Goal: Task Accomplishment & Management: Manage account settings

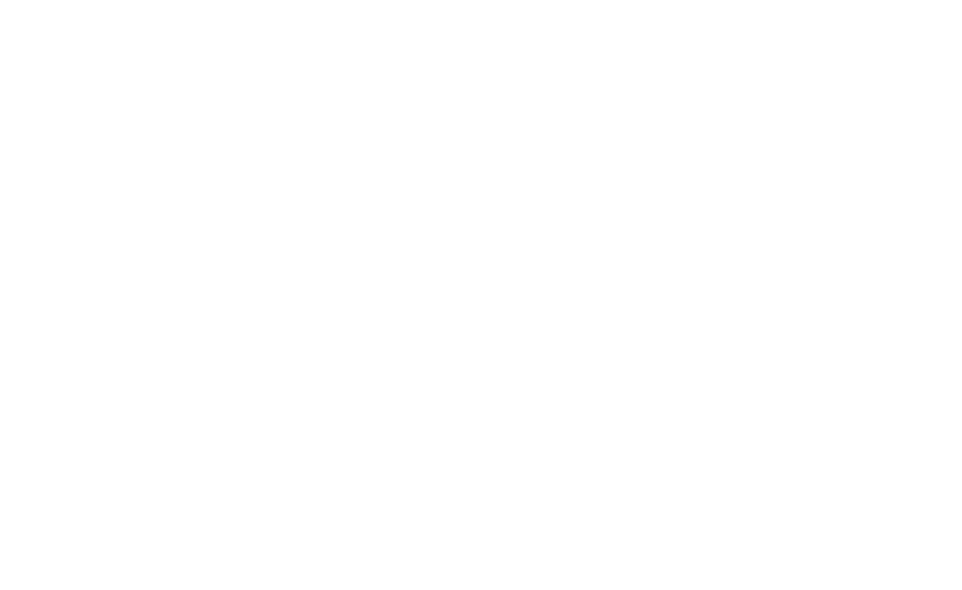
click at [464, 332] on div at bounding box center [481, 295] width 962 height 590
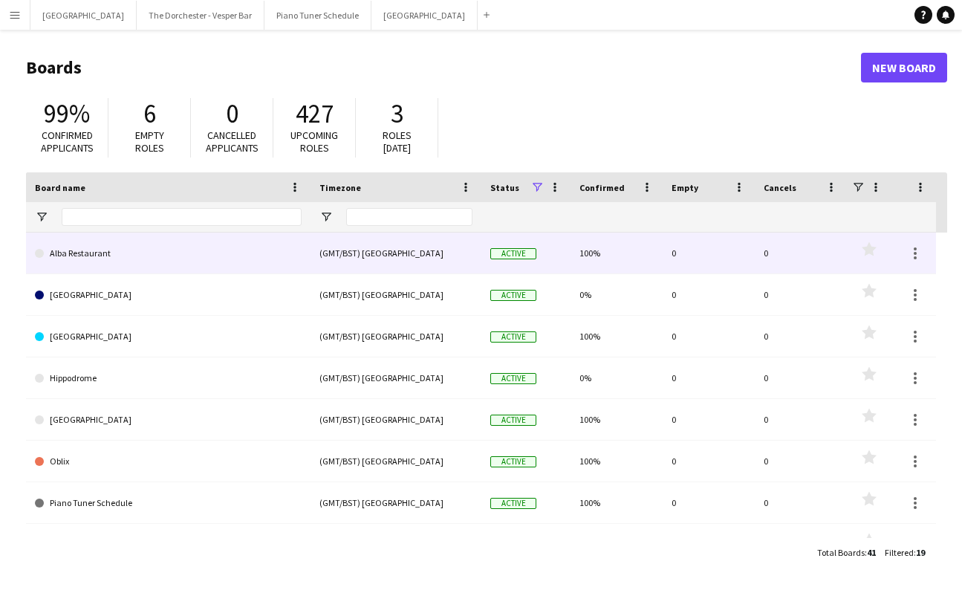
click at [120, 265] on link "Alba Restaurant" at bounding box center [168, 254] width 267 height 42
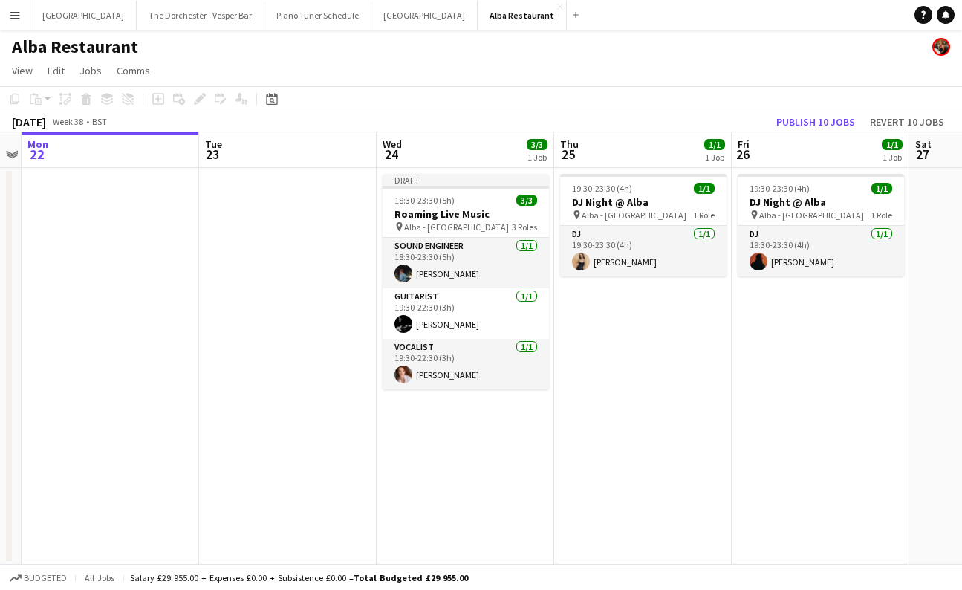
scroll to position [0, 535]
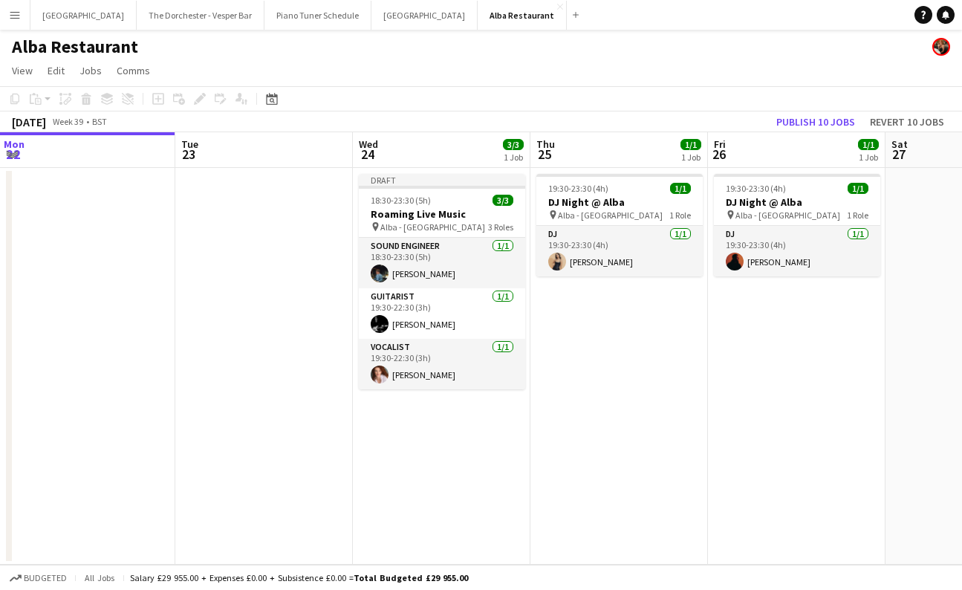
click at [21, 15] on button "Menu" at bounding box center [15, 15] width 30 height 30
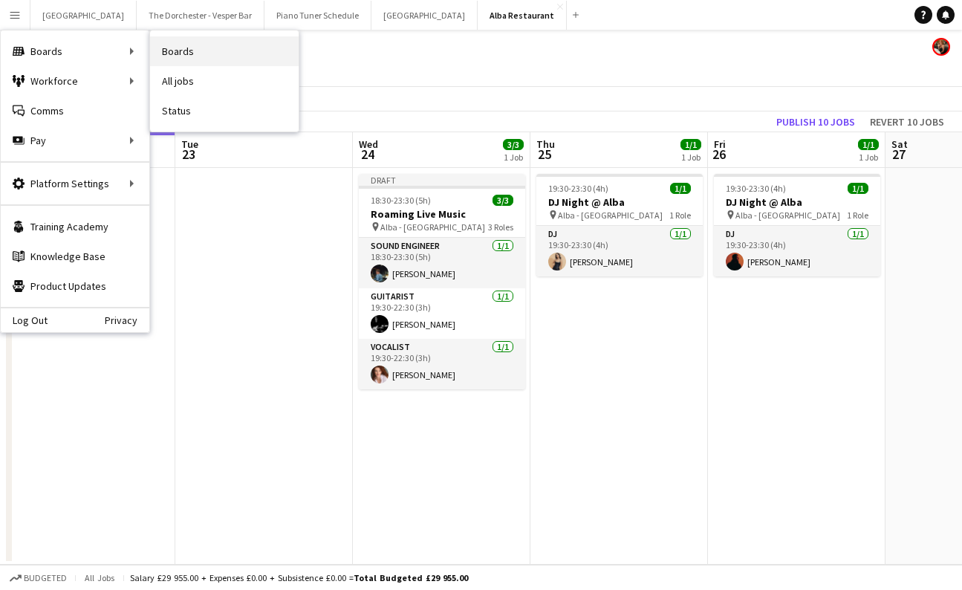
click at [187, 48] on link "Boards" at bounding box center [224, 51] width 149 height 30
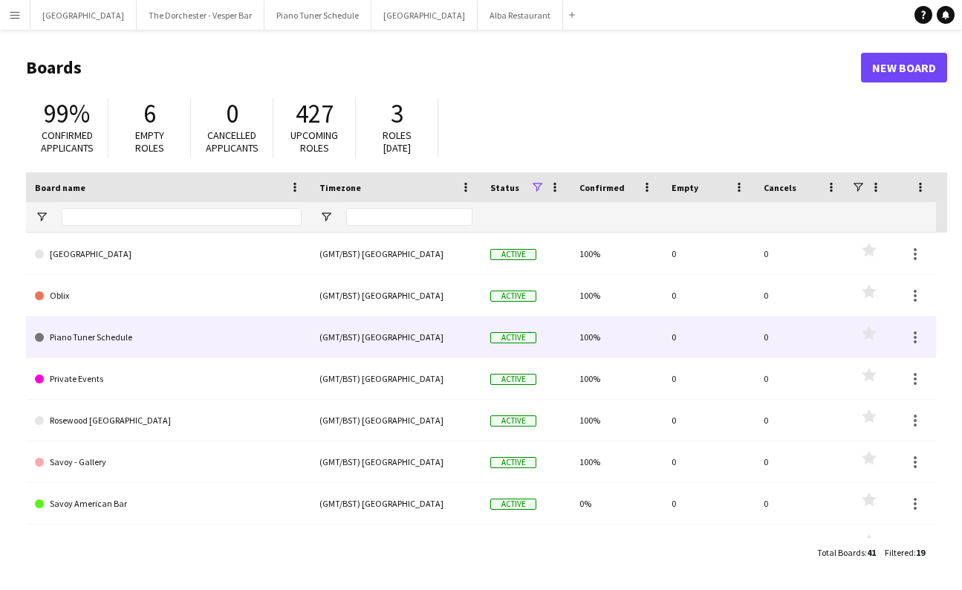
scroll to position [172, 0]
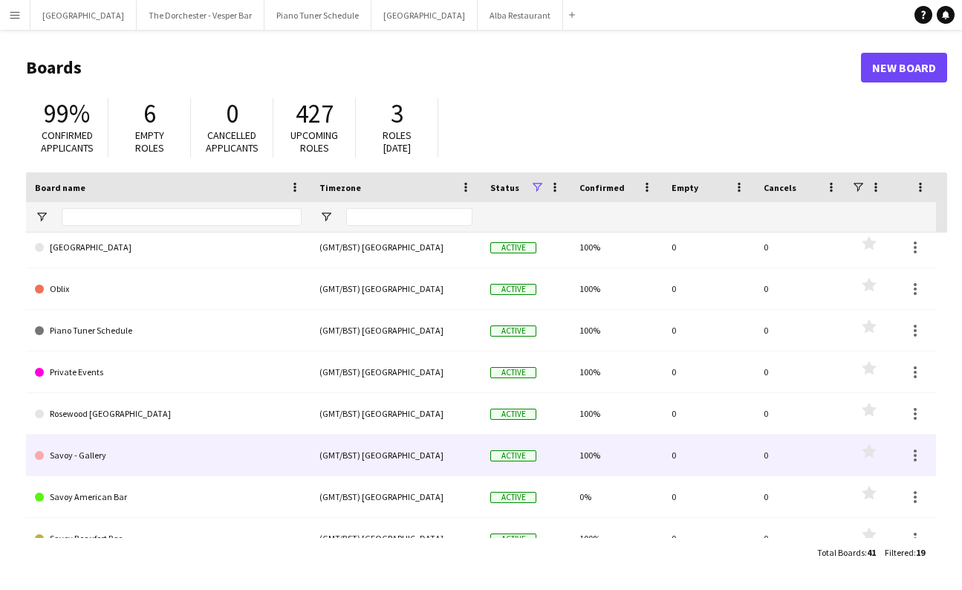
click at [103, 456] on link "Savoy - Gallery" at bounding box center [168, 456] width 267 height 42
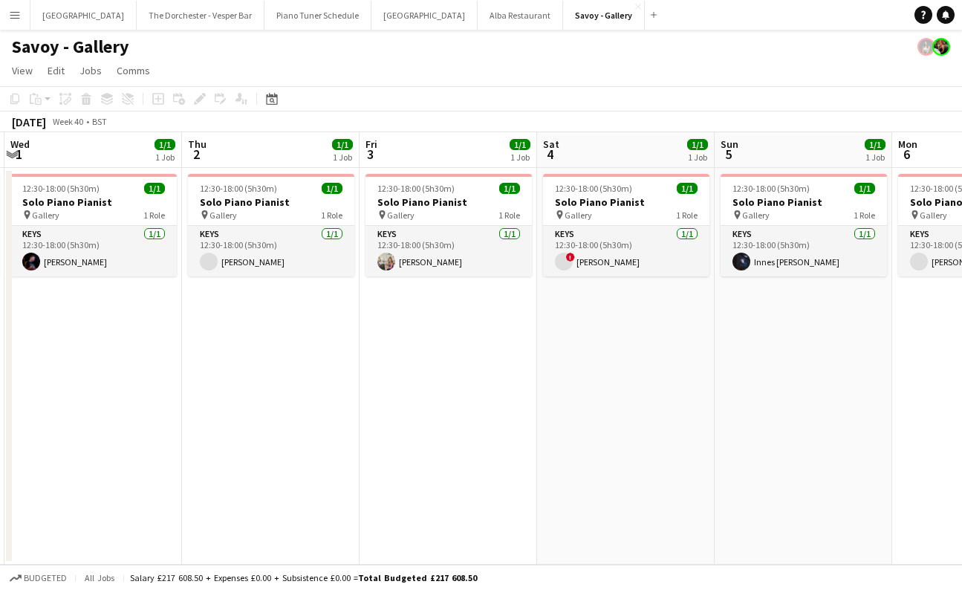
scroll to position [0, 557]
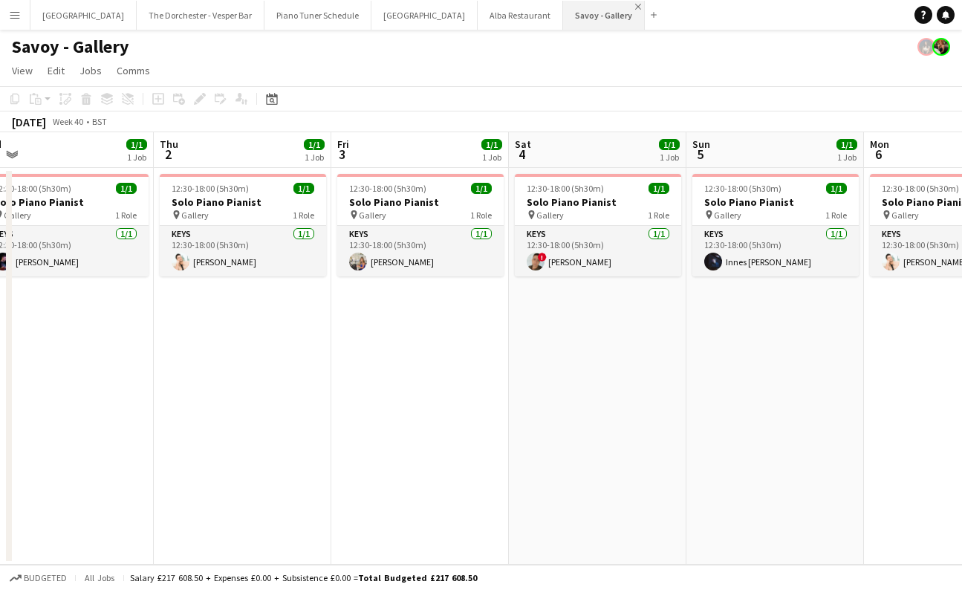
click at [635, 4] on app-icon "Close" at bounding box center [638, 7] width 6 height 6
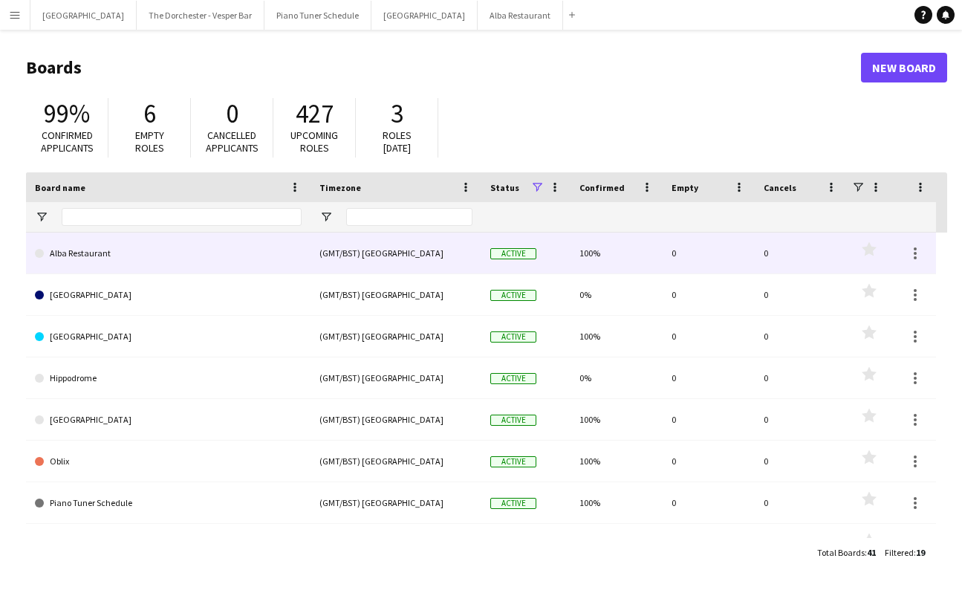
click at [140, 260] on link "Alba Restaurant" at bounding box center [168, 254] width 267 height 42
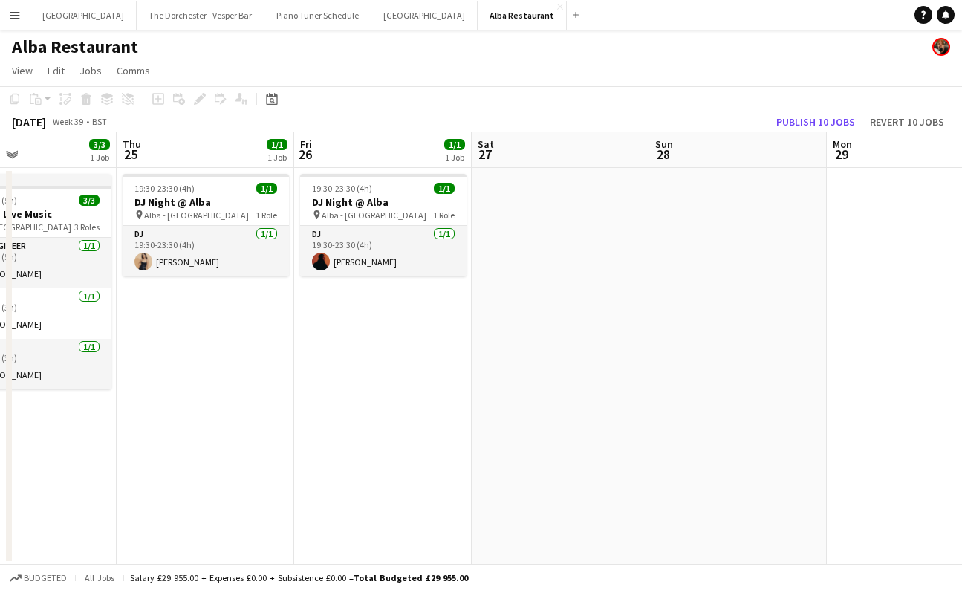
scroll to position [0, 594]
click at [329, 152] on app-board-header-date "Fri 26 1/1 1 Job" at bounding box center [383, 150] width 178 height 36
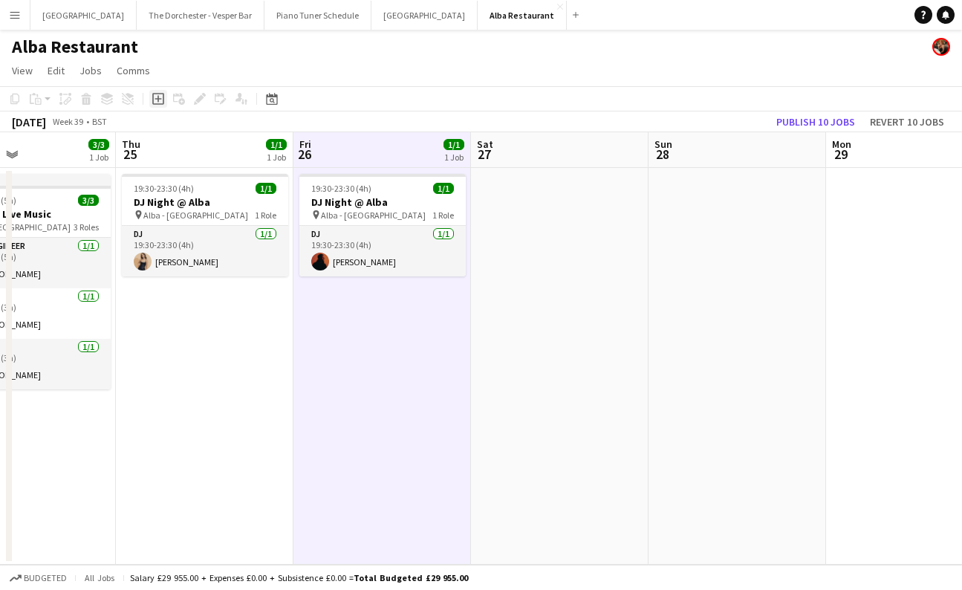
click at [152, 98] on icon at bounding box center [158, 99] width 12 height 12
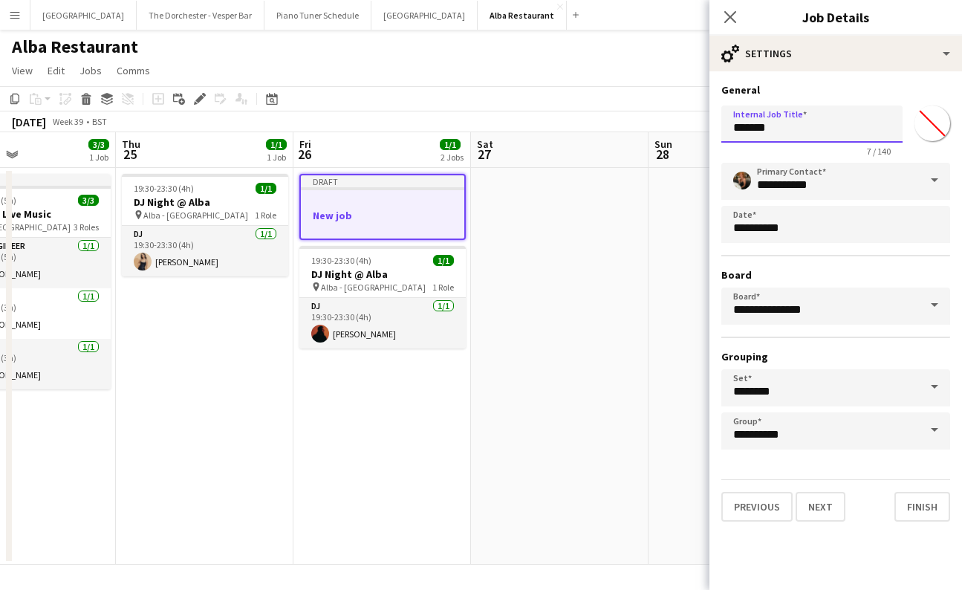
drag, startPoint x: 819, startPoint y: 121, endPoint x: 603, endPoint y: 121, distance: 215.5
click at [606, 121] on body "Menu Boards Boards Boards All jobs Status Workforce Workforce My Workforce Recr…" at bounding box center [481, 295] width 962 height 590
type input "**********"
click at [737, 10] on app-icon "Close pop-in" at bounding box center [731, 18] width 22 height 22
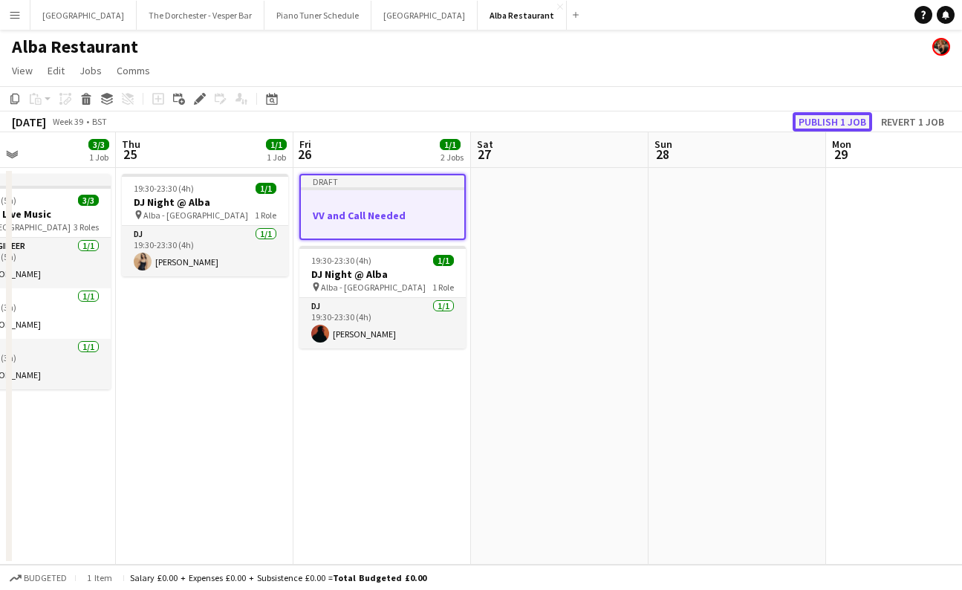
click at [834, 120] on button "Publish 1 job" at bounding box center [833, 121] width 80 height 19
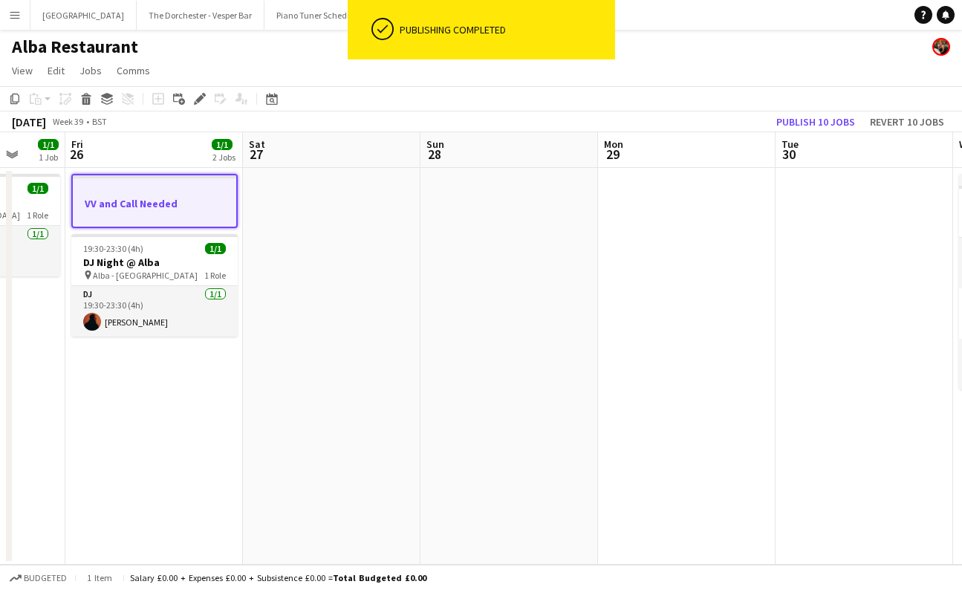
scroll to position [0, 586]
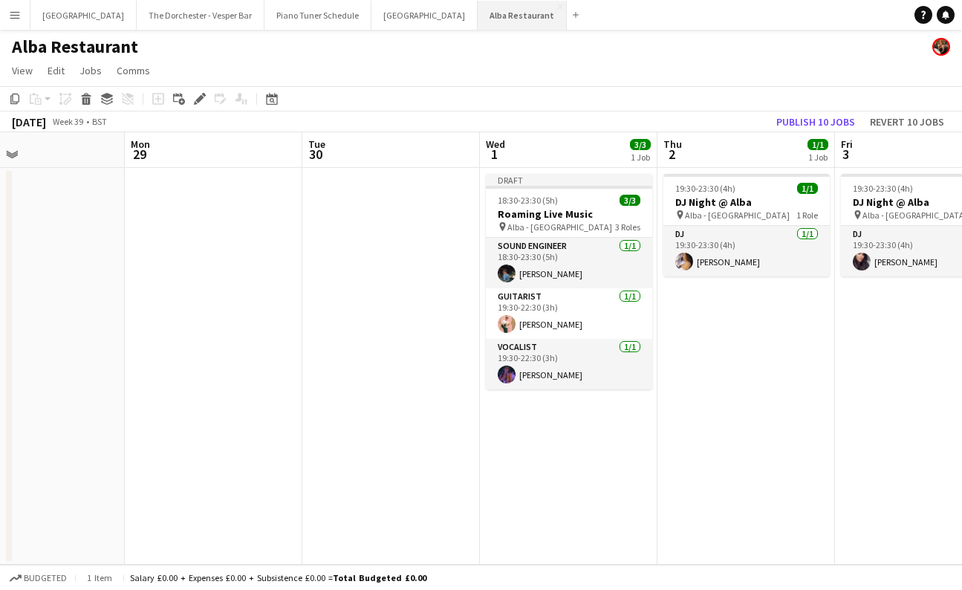
click at [515, 1] on button "Alba Restaurant Close" at bounding box center [522, 15] width 89 height 29
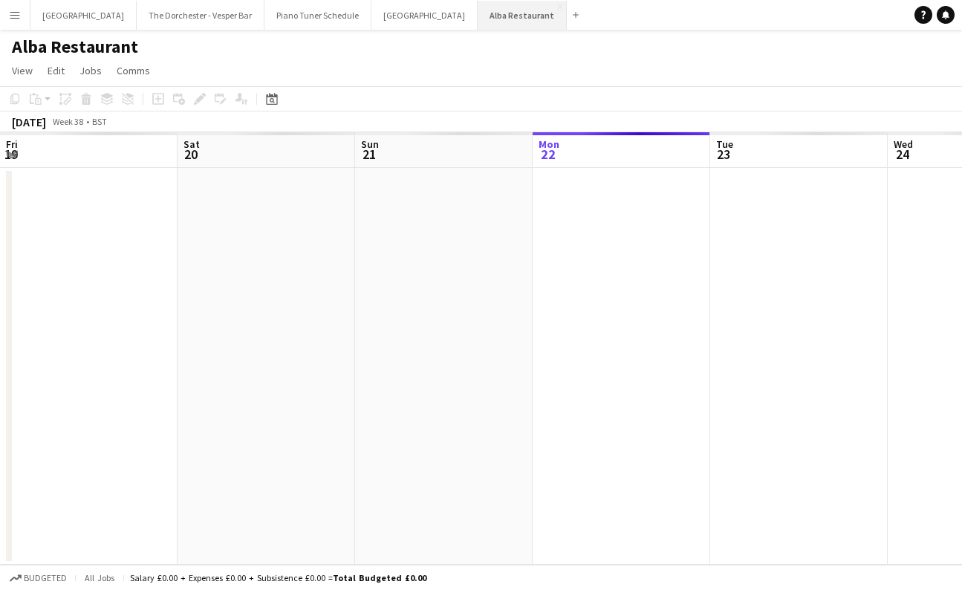
scroll to position [0, 355]
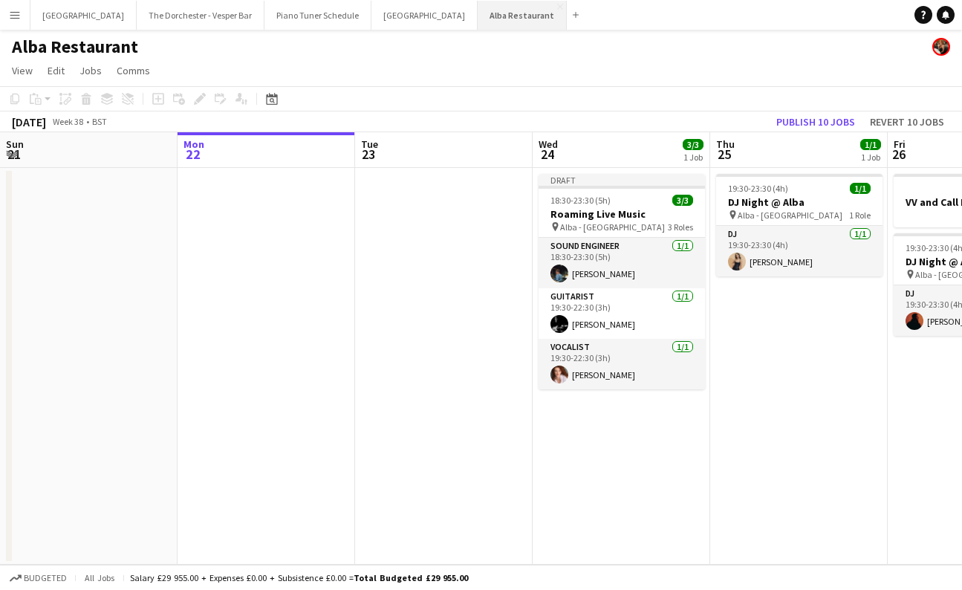
click at [511, 2] on button "Alba Restaurant Close" at bounding box center [522, 15] width 89 height 29
click at [557, 6] on app-icon "Close" at bounding box center [560, 7] width 6 height 6
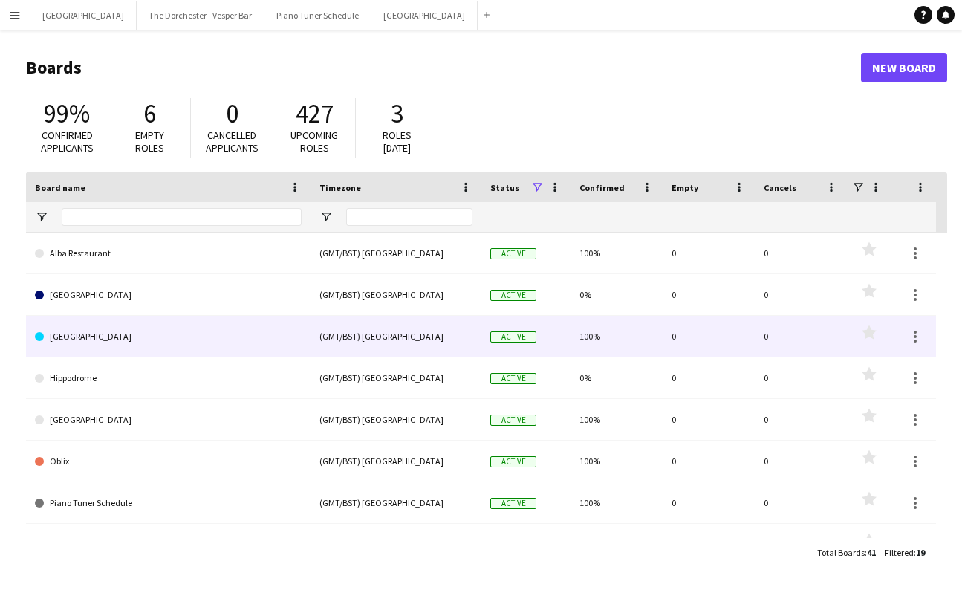
click at [236, 330] on link "Goring Hotel" at bounding box center [168, 337] width 267 height 42
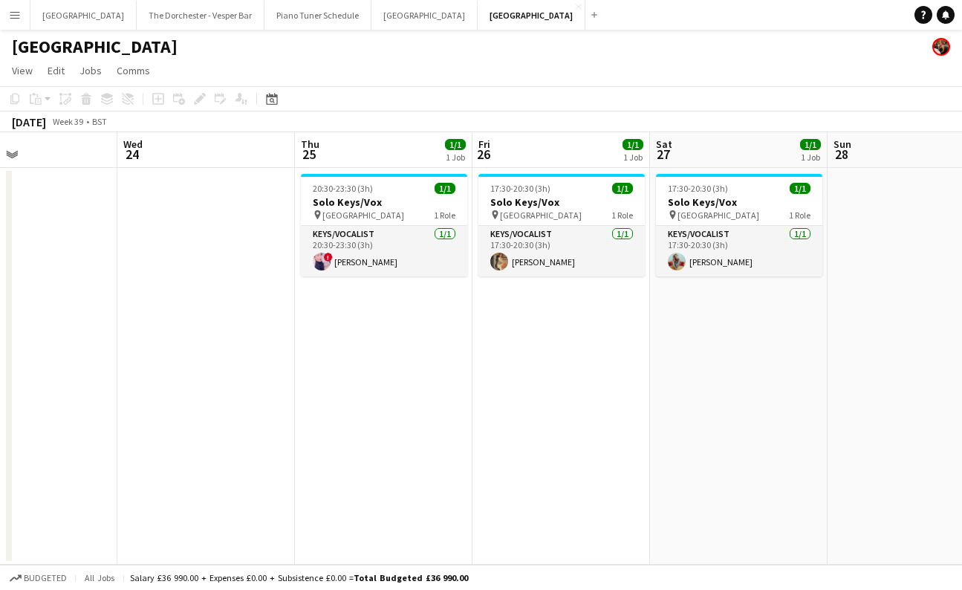
scroll to position [0, 594]
click at [502, 1] on button "Goring Hotel Close" at bounding box center [532, 15] width 108 height 29
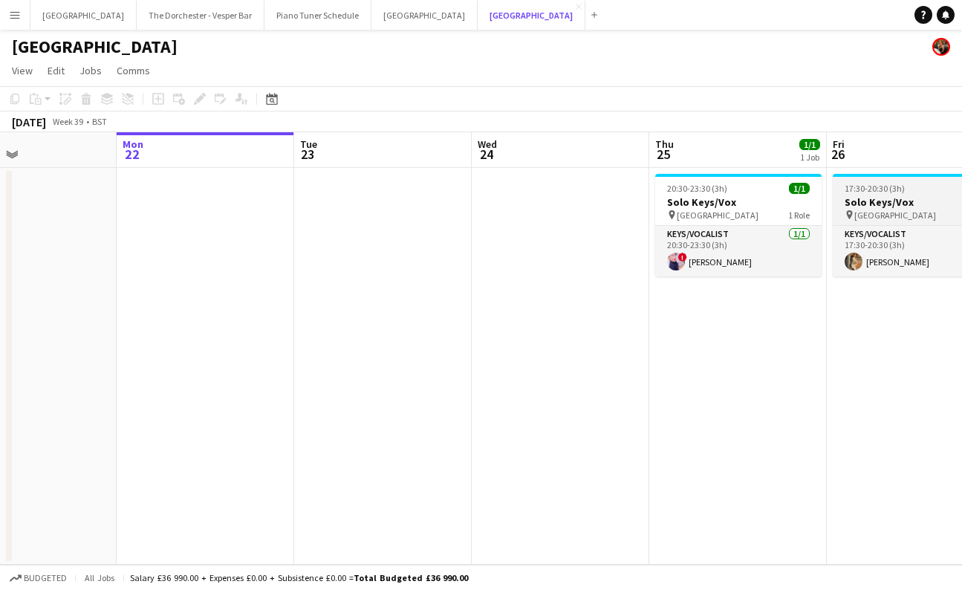
scroll to position [0, 492]
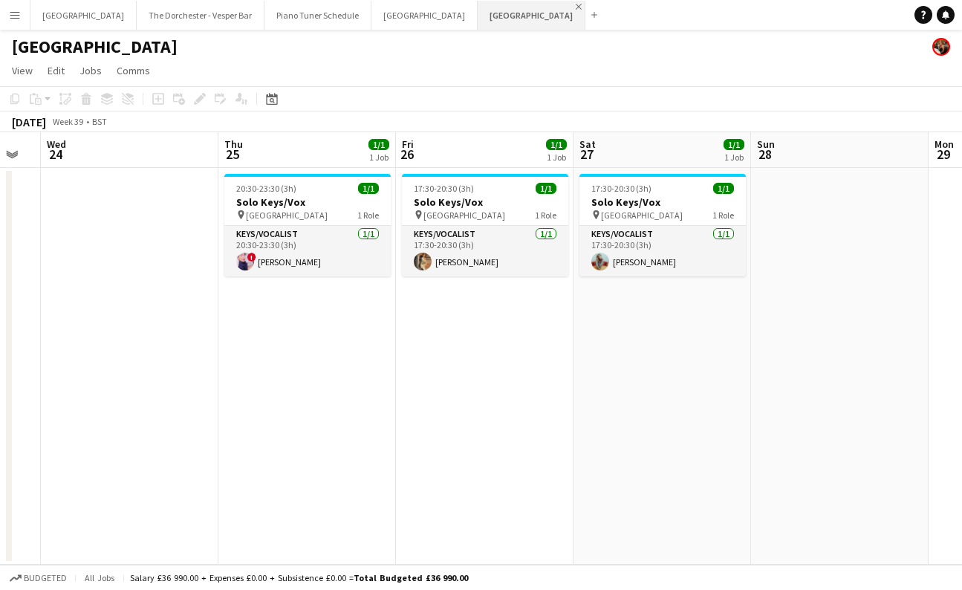
click at [576, 6] on app-icon "Close" at bounding box center [579, 7] width 6 height 6
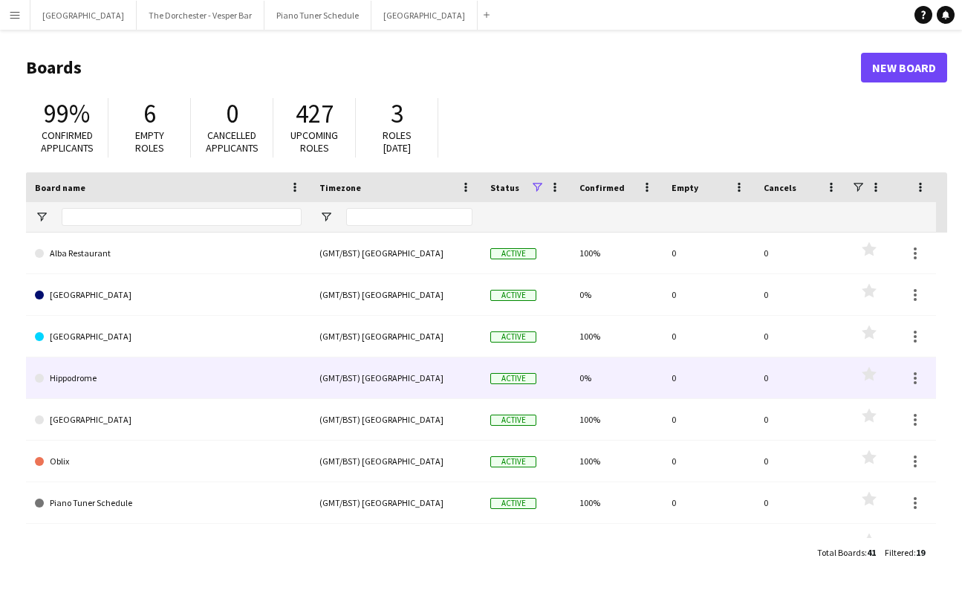
click at [230, 375] on link "Hippodrome" at bounding box center [168, 378] width 267 height 42
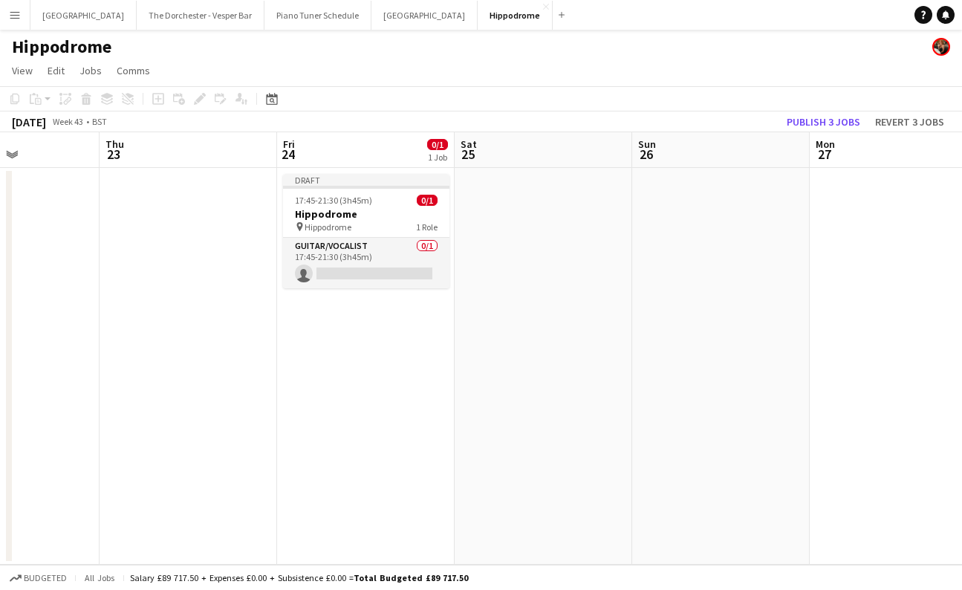
scroll to position [0, 519]
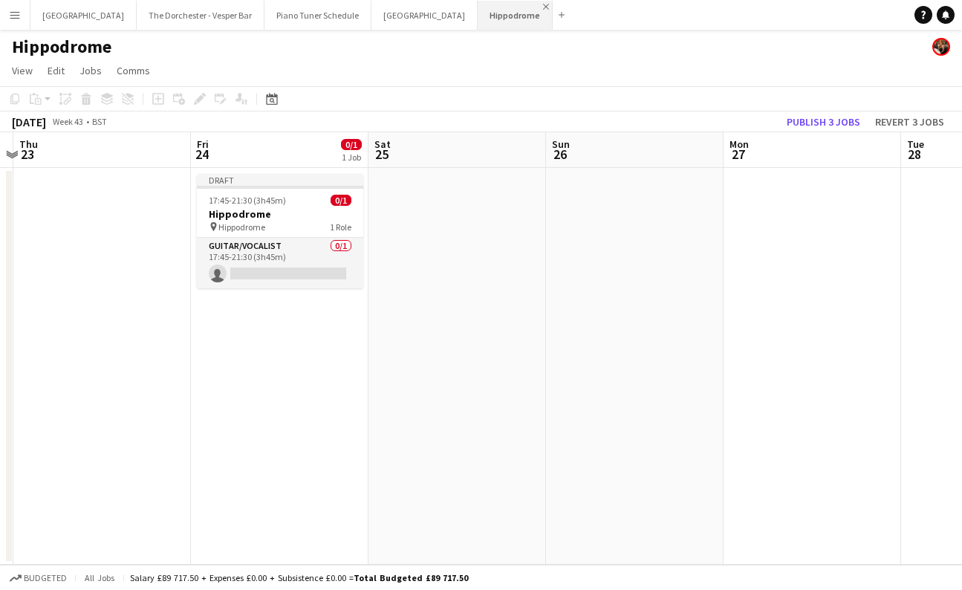
click at [543, 7] on app-icon "Close" at bounding box center [546, 7] width 6 height 6
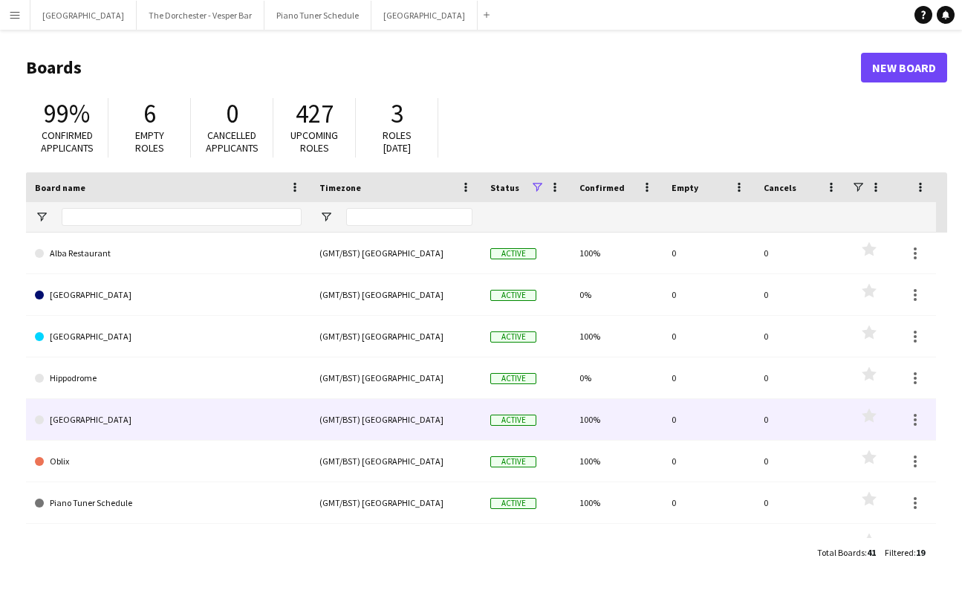
click at [221, 420] on link "NYX Hotel" at bounding box center [168, 420] width 267 height 42
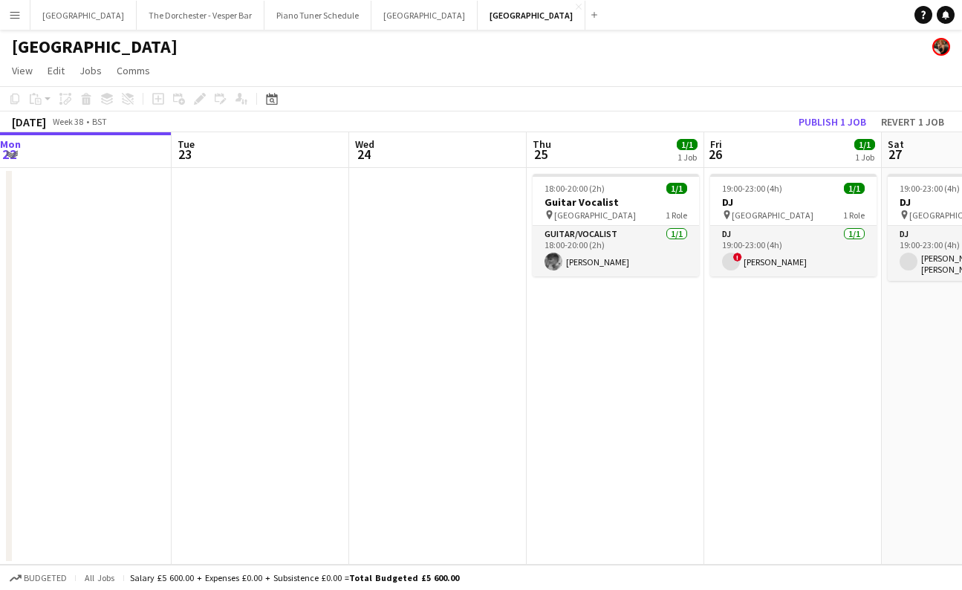
scroll to position [0, 552]
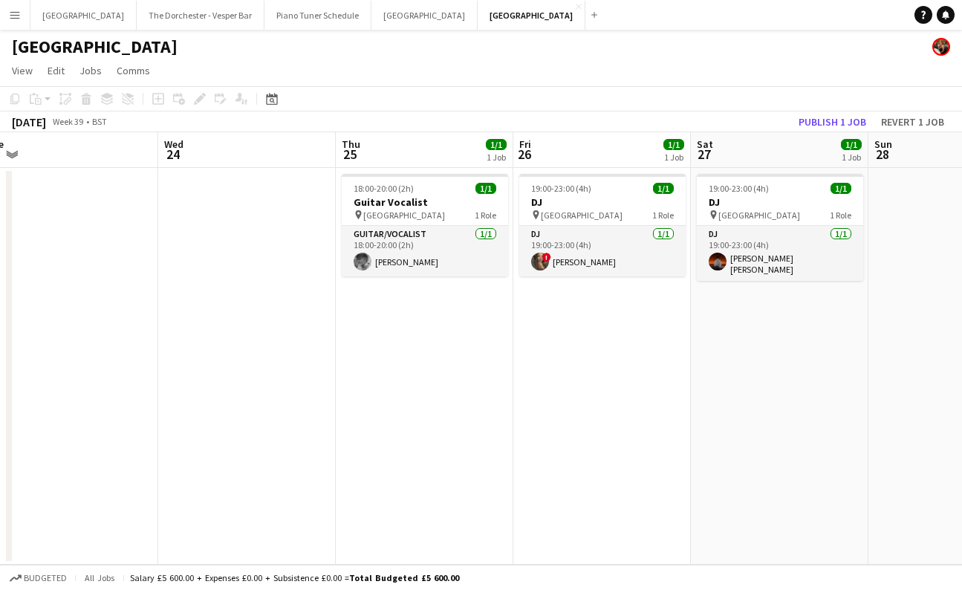
click at [429, 165] on app-board-header-date "Thu 25 1/1 1 Job" at bounding box center [425, 150] width 178 height 36
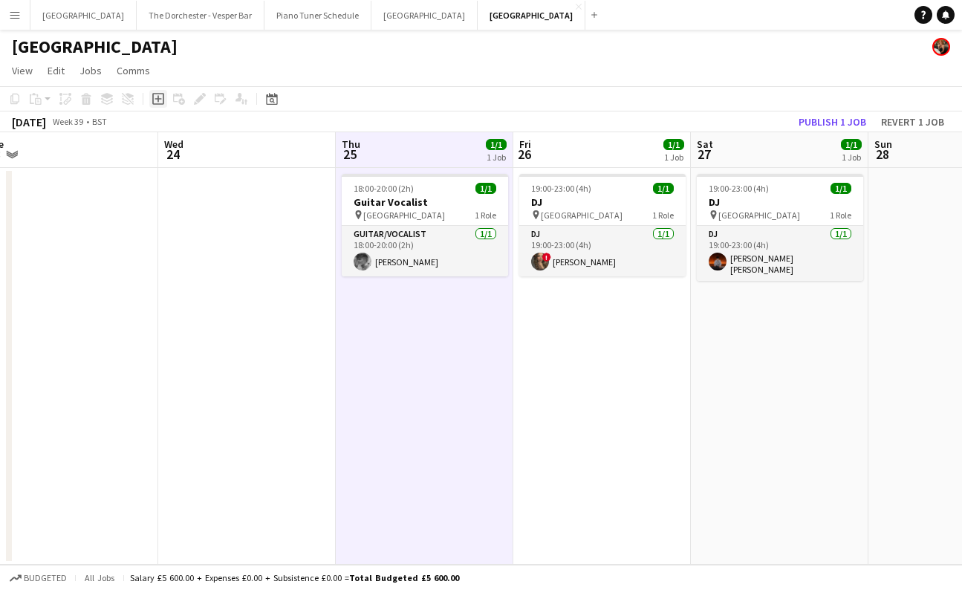
click at [155, 97] on icon "Add job" at bounding box center [158, 99] width 12 height 12
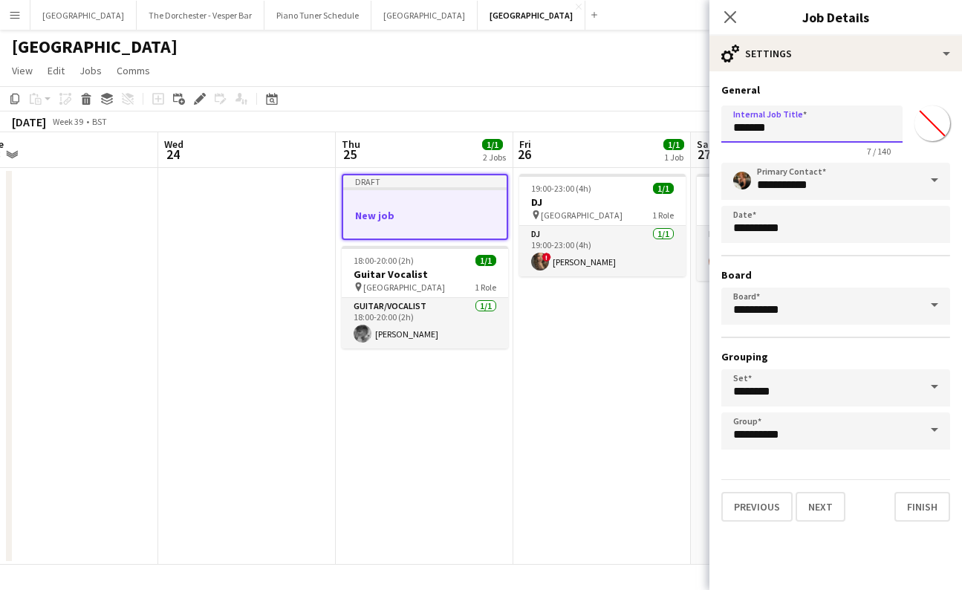
drag, startPoint x: 778, startPoint y: 129, endPoint x: 638, endPoint y: 125, distance: 139.8
click at [641, 128] on body "Menu Boards Boards Boards All jobs Status Workforce Workforce My Workforce Recr…" at bounding box center [481, 295] width 962 height 590
type input "*********"
click at [731, 13] on icon "Close pop-in" at bounding box center [730, 17] width 14 height 14
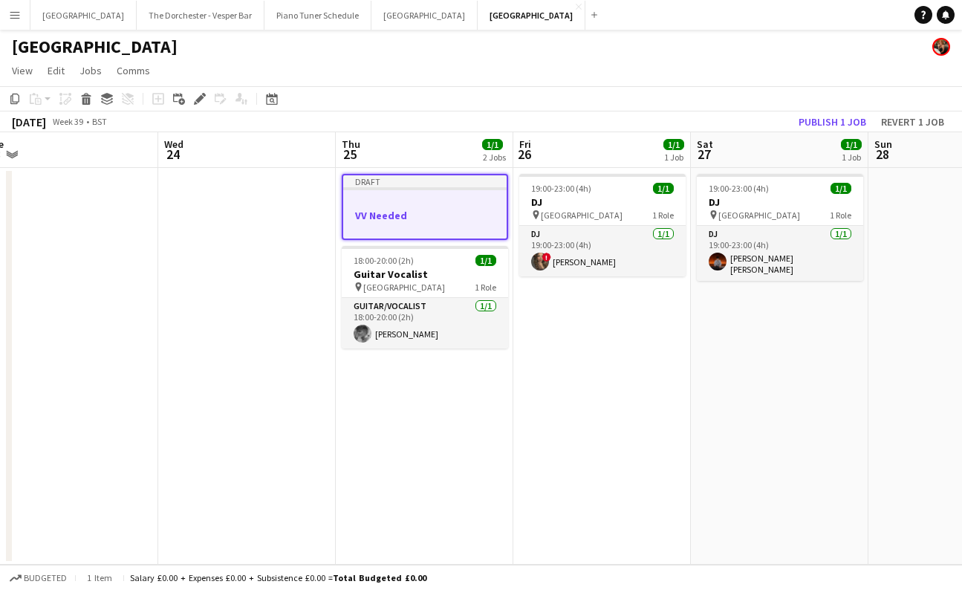
click at [802, 158] on app-board-header-date "Sat 27 1/1 1 Job" at bounding box center [780, 150] width 178 height 36
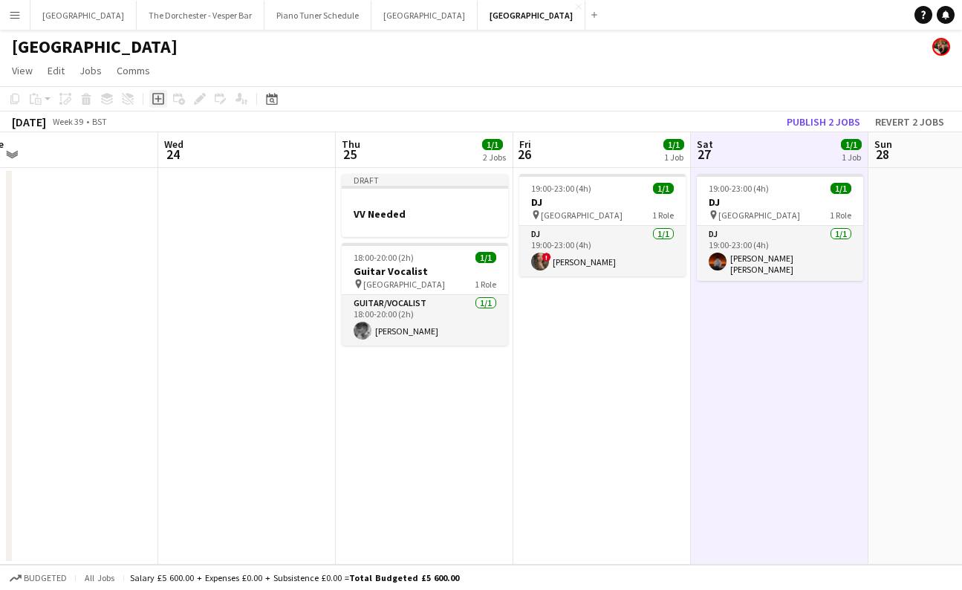
click at [157, 102] on icon "Add job" at bounding box center [158, 99] width 12 height 12
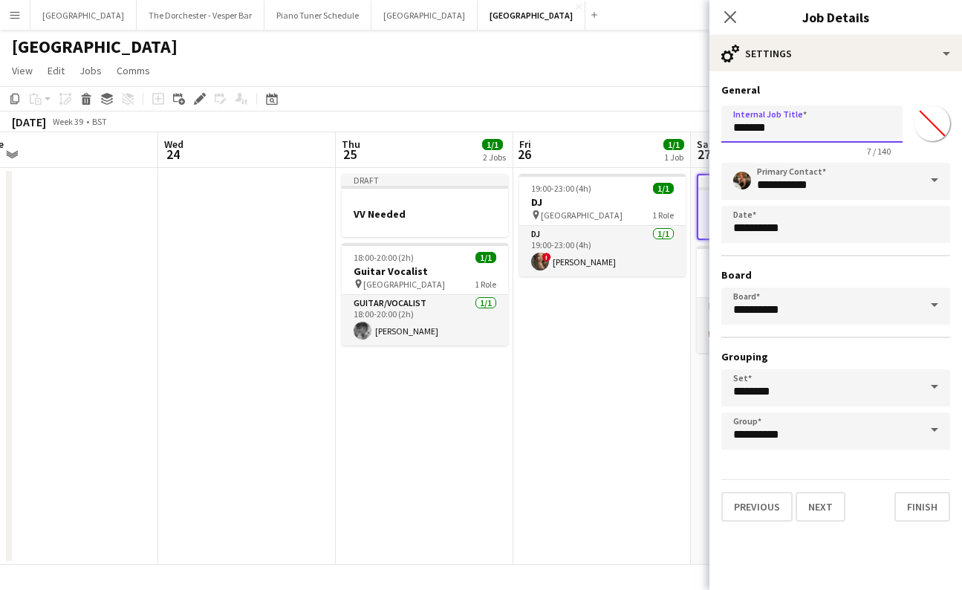
drag, startPoint x: 790, startPoint y: 126, endPoint x: 579, endPoint y: 126, distance: 211.0
click at [580, 126] on body "Menu Boards Boards Boards All jobs Status Workforce Workforce My Workforce Recr…" at bounding box center [481, 295] width 962 height 590
type input "*********"
click at [723, 23] on icon "Close pop-in" at bounding box center [730, 17] width 14 height 14
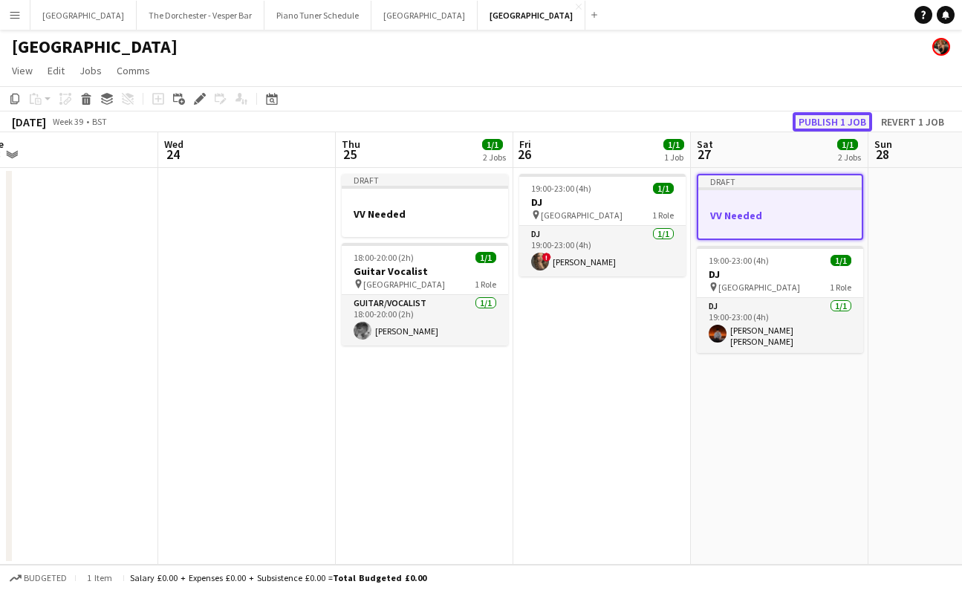
click at [829, 118] on button "Publish 1 job" at bounding box center [833, 121] width 80 height 19
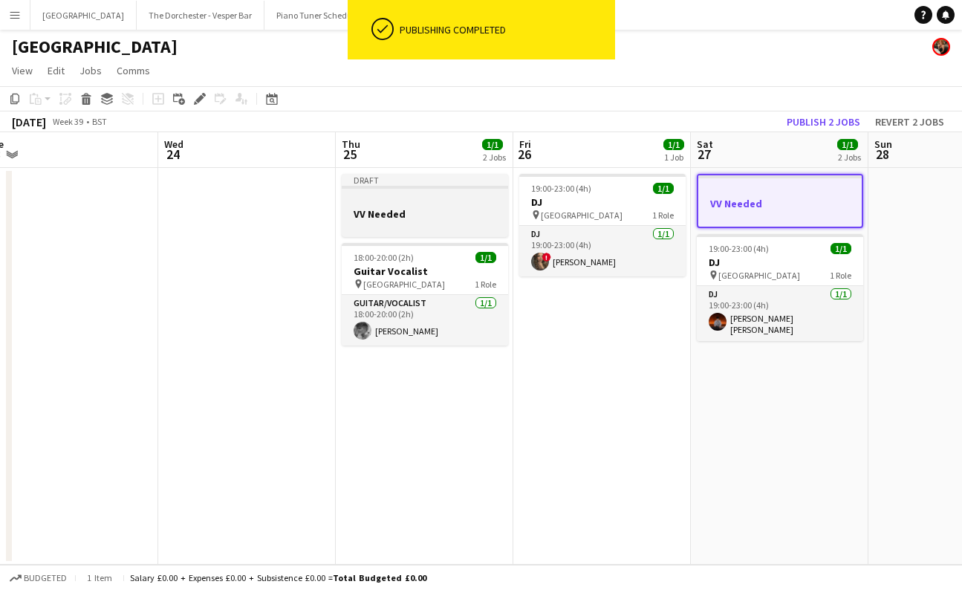
click at [405, 201] on div at bounding box center [425, 200] width 166 height 11
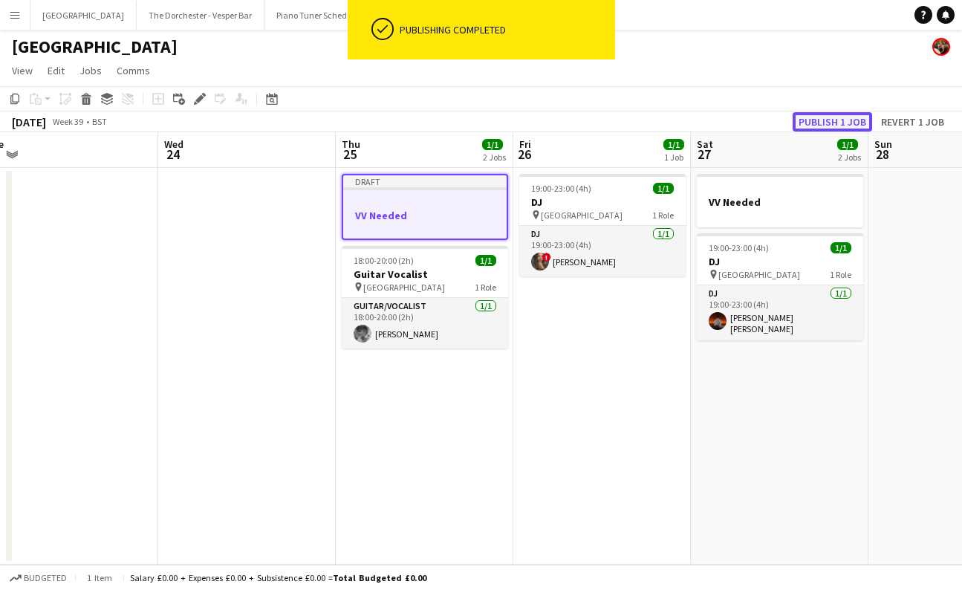
click at [827, 121] on button "Publish 1 job" at bounding box center [833, 121] width 80 height 19
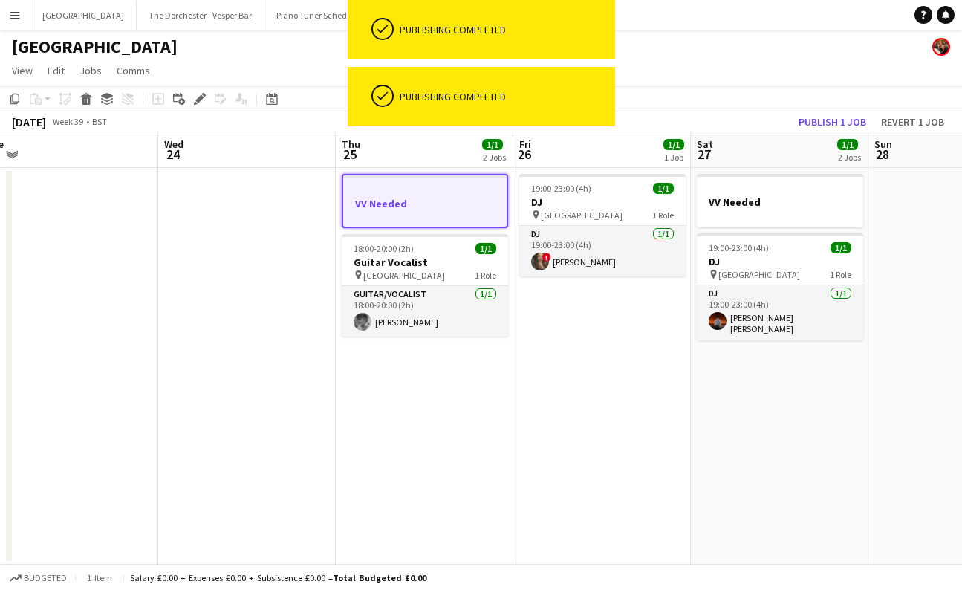
click at [305, 79] on app-page-menu "View Day view expanded Day view collapsed Month view Date picker Jump to today …" at bounding box center [481, 72] width 962 height 28
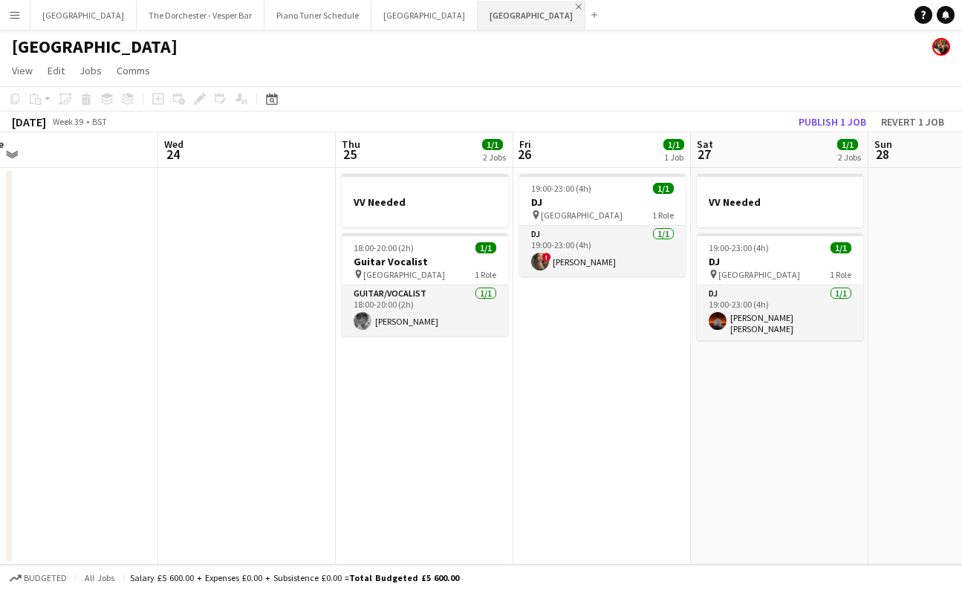
click at [576, 8] on app-icon "Close" at bounding box center [579, 7] width 6 height 6
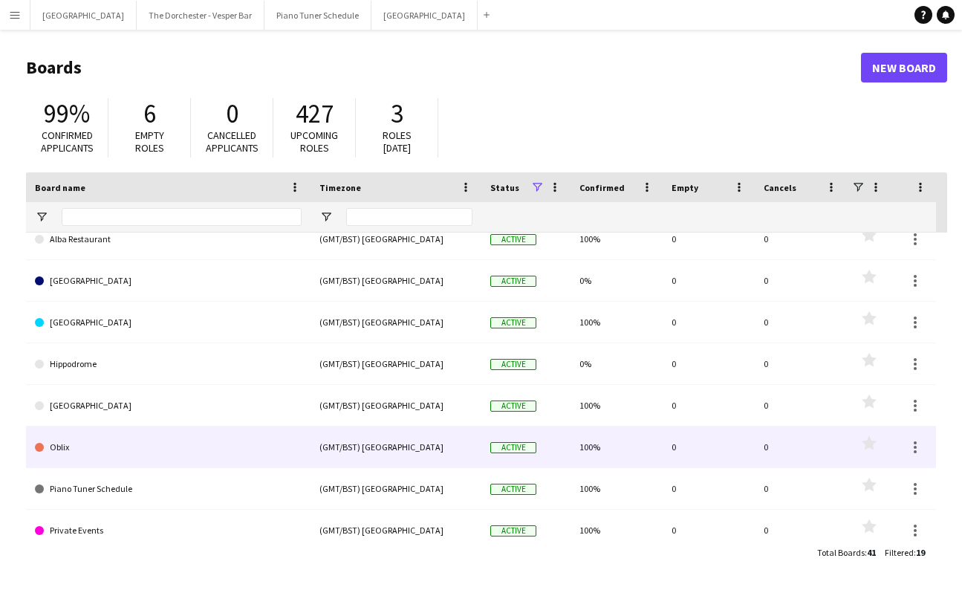
scroll to position [26, 0]
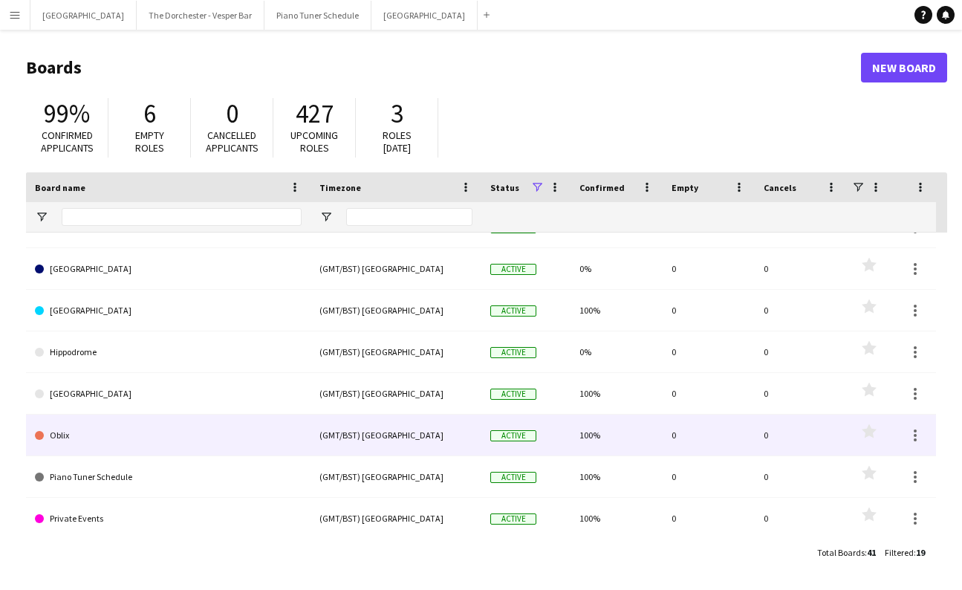
click at [253, 424] on link "Oblix" at bounding box center [168, 436] width 267 height 42
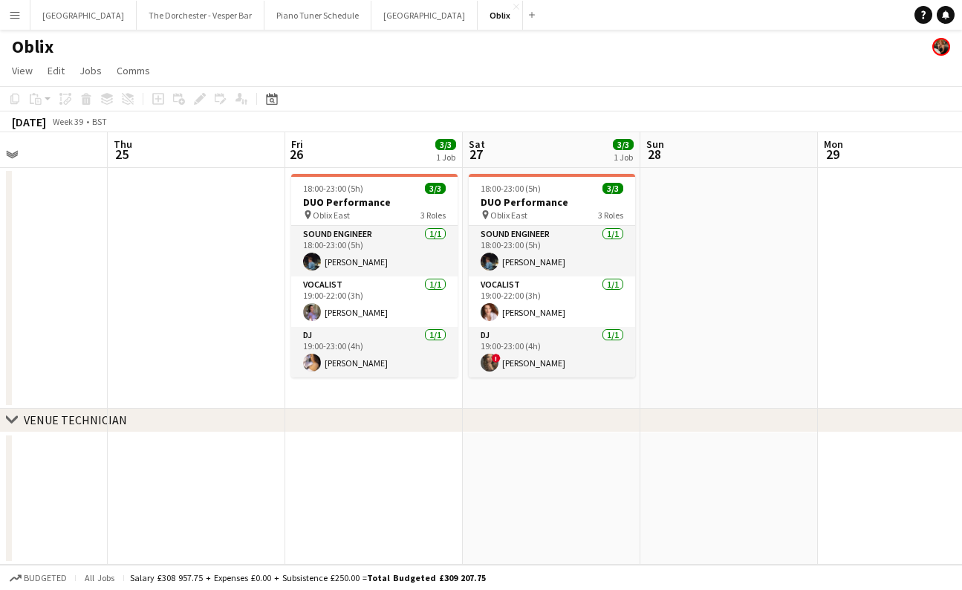
scroll to position [0, 603]
click at [513, 5] on app-icon "Close" at bounding box center [516, 7] width 6 height 6
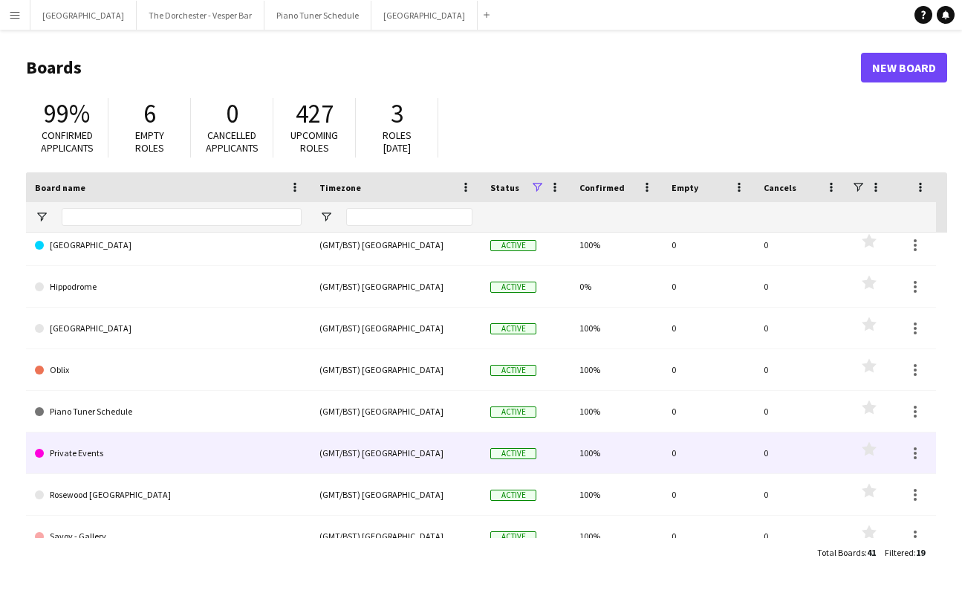
scroll to position [100, 0]
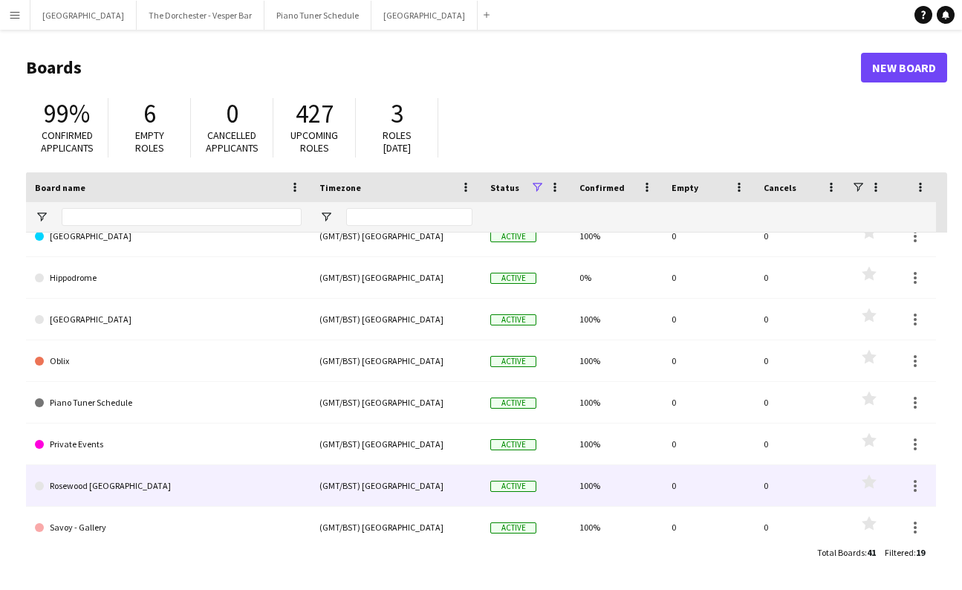
click at [205, 487] on link "Rosewood London" at bounding box center [168, 486] width 267 height 42
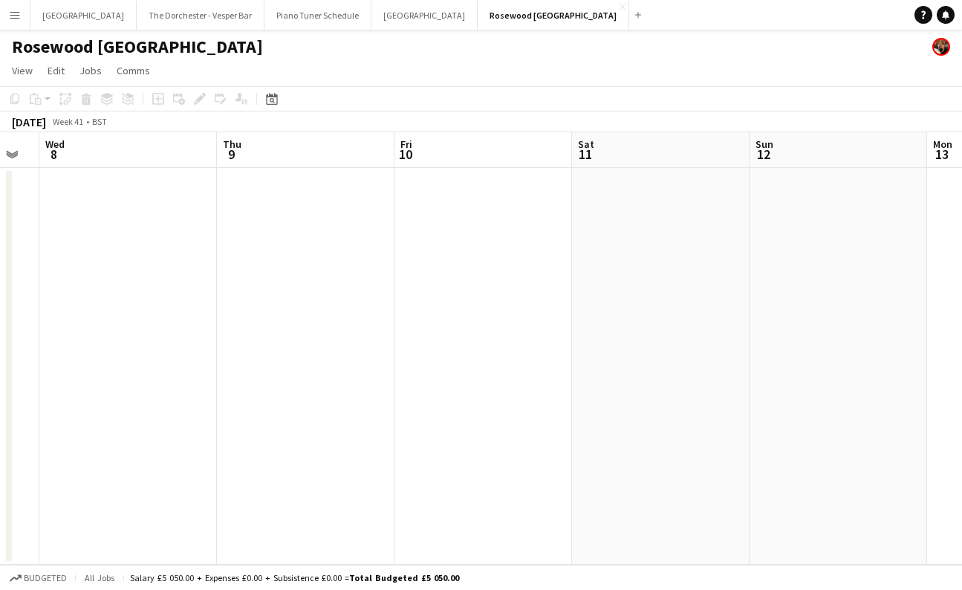
scroll to position [0, 554]
click at [620, 6] on app-icon "Close" at bounding box center [623, 7] width 6 height 6
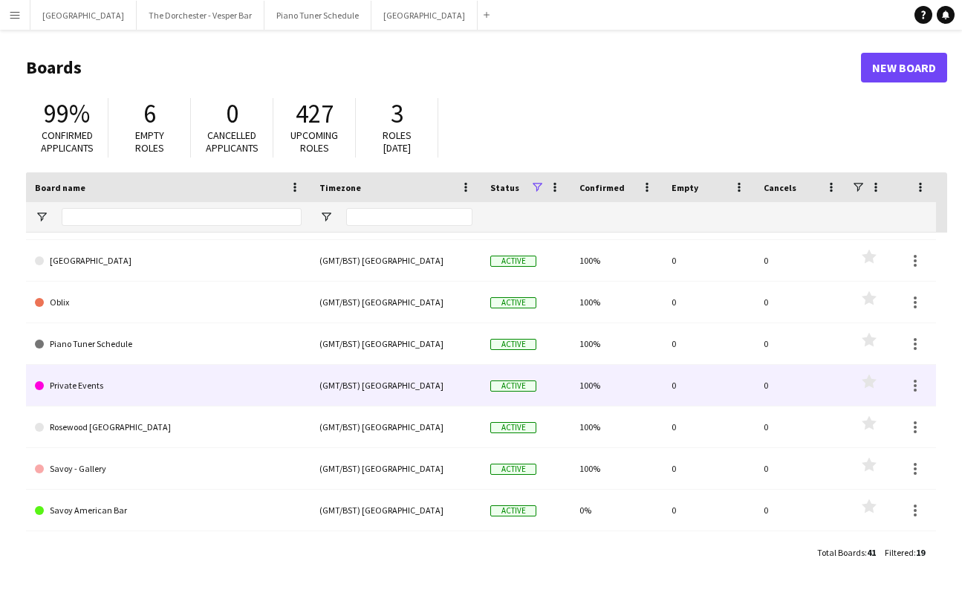
scroll to position [188, 0]
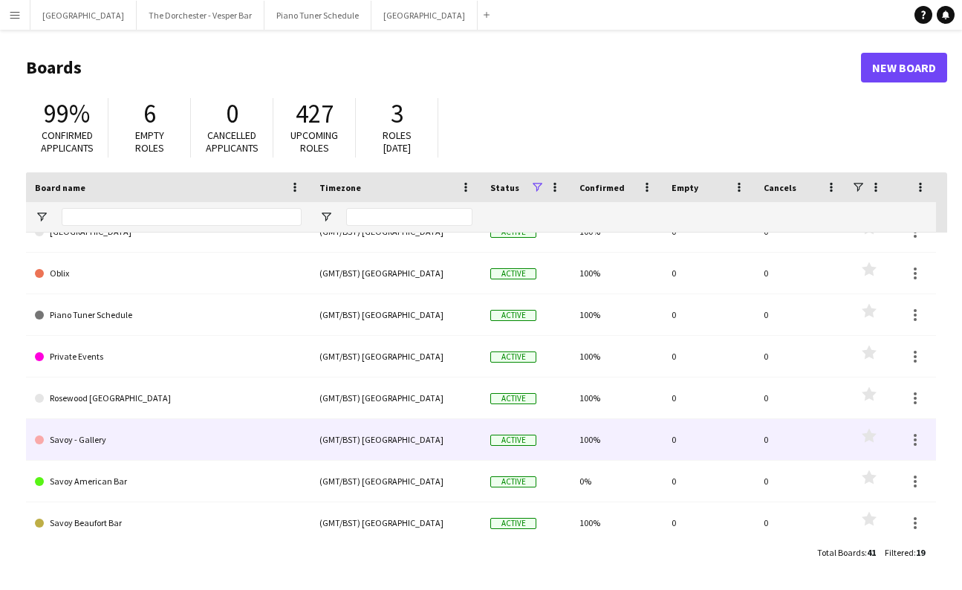
click at [215, 450] on link "Savoy - Gallery" at bounding box center [168, 440] width 267 height 42
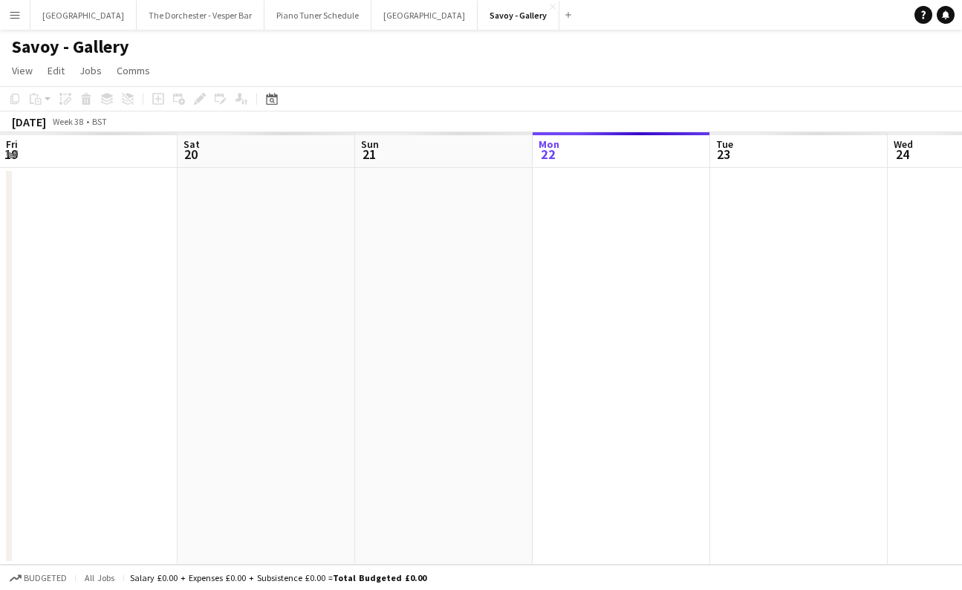
scroll to position [0, 355]
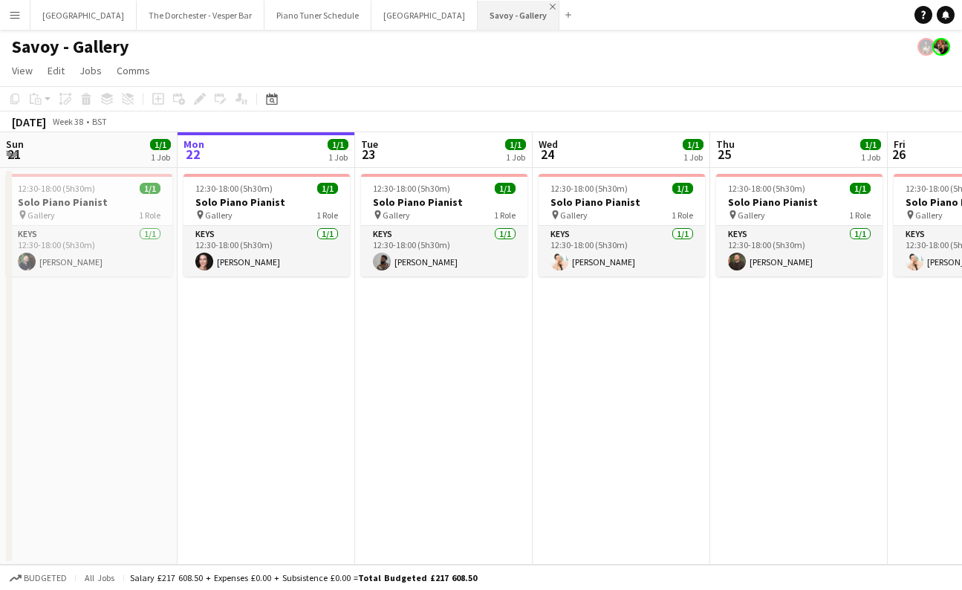
click at [550, 7] on app-icon "Close" at bounding box center [553, 7] width 6 height 6
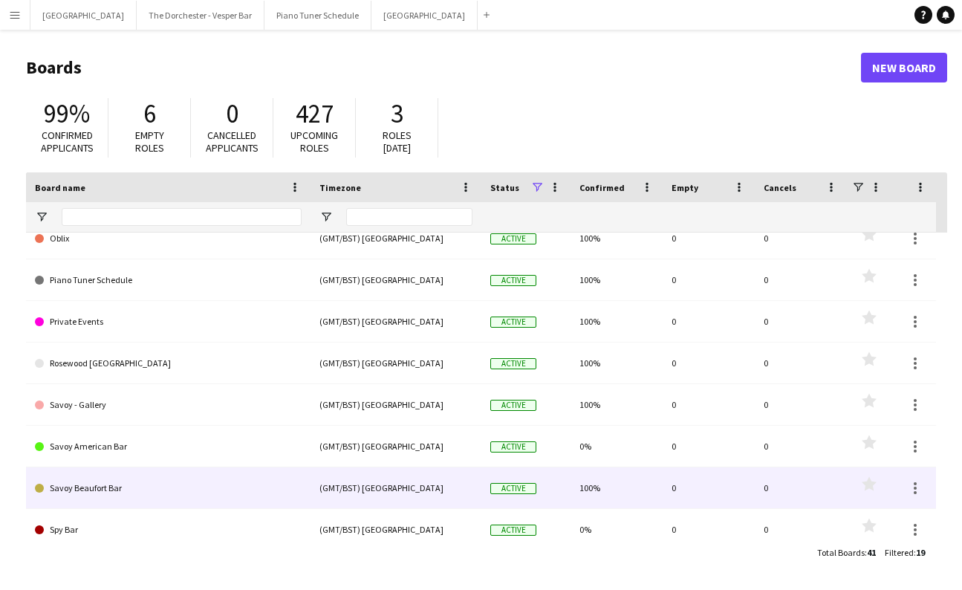
click at [163, 496] on link "Savoy Beaufort Bar" at bounding box center [168, 488] width 267 height 42
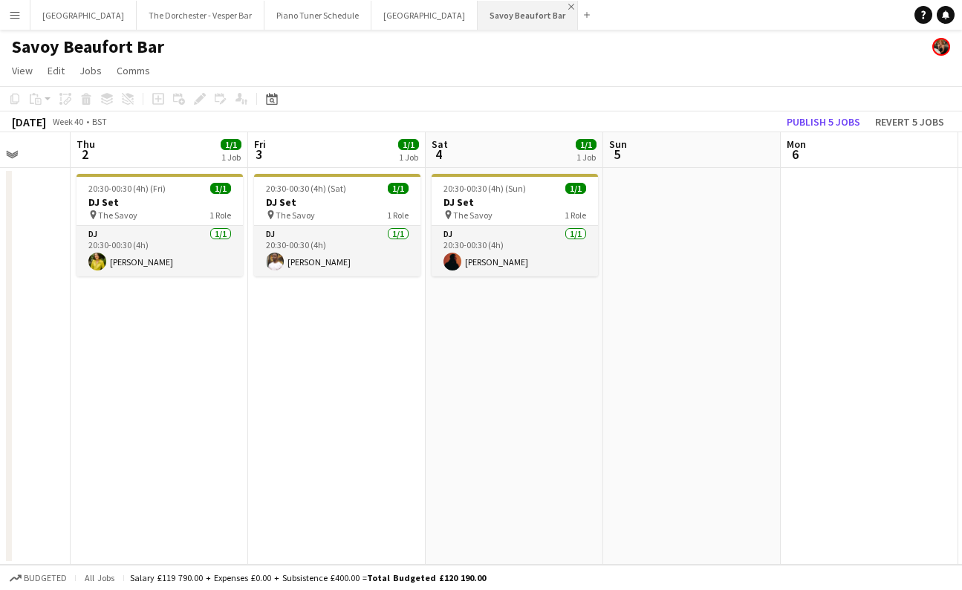
click at [568, 4] on app-icon "Close" at bounding box center [571, 7] width 6 height 6
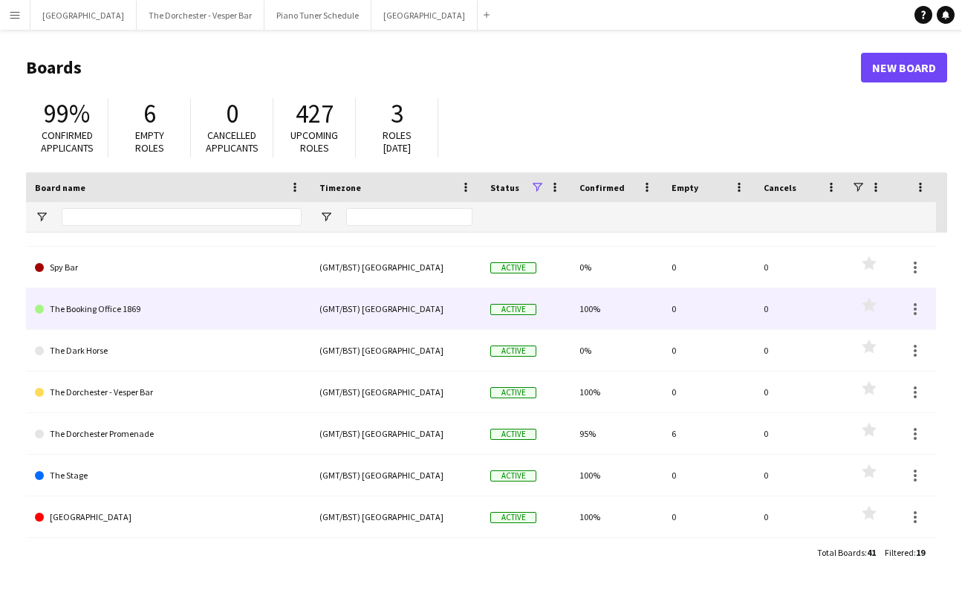
click at [245, 316] on link "The Booking Office 1869" at bounding box center [168, 309] width 267 height 42
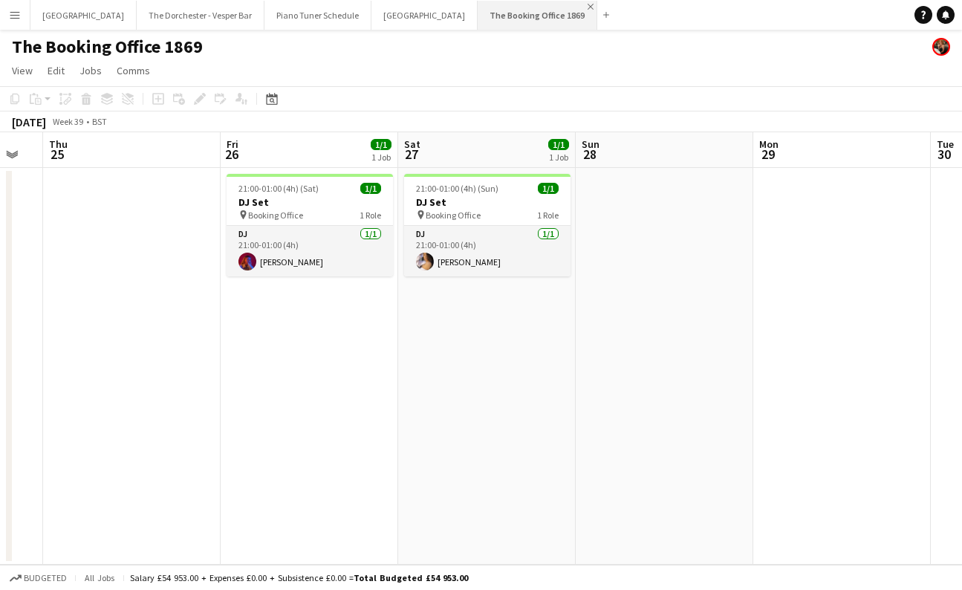
click at [588, 6] on app-icon "Close" at bounding box center [591, 7] width 6 height 6
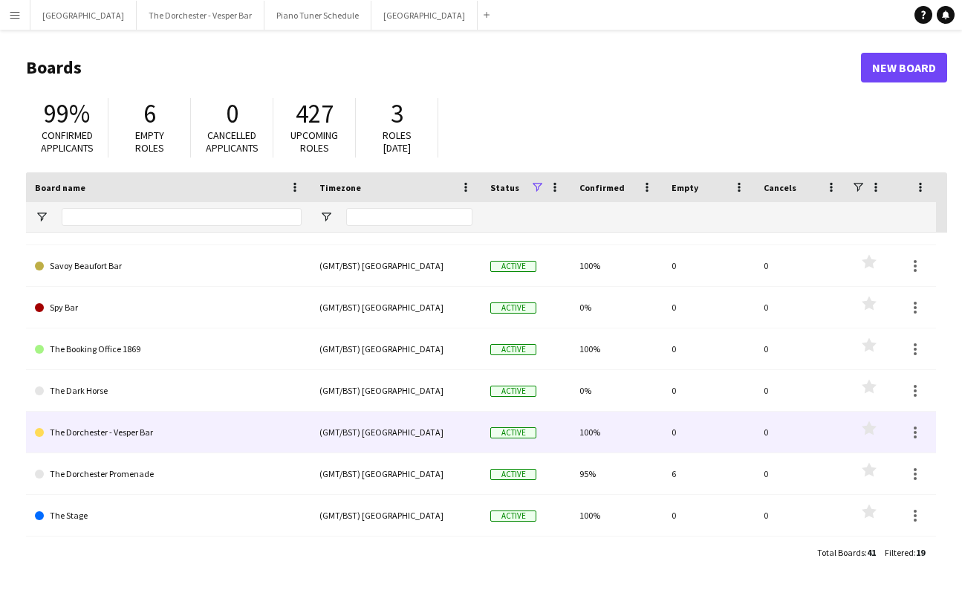
click at [210, 443] on link "The Dorchester - Vesper Bar" at bounding box center [168, 433] width 267 height 42
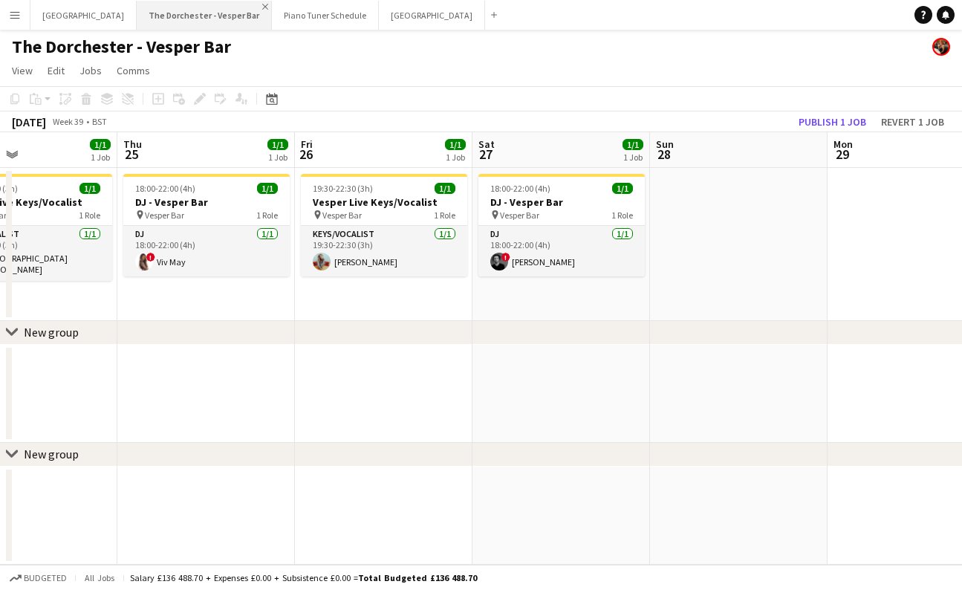
click at [262, 6] on app-icon "Close" at bounding box center [265, 7] width 6 height 6
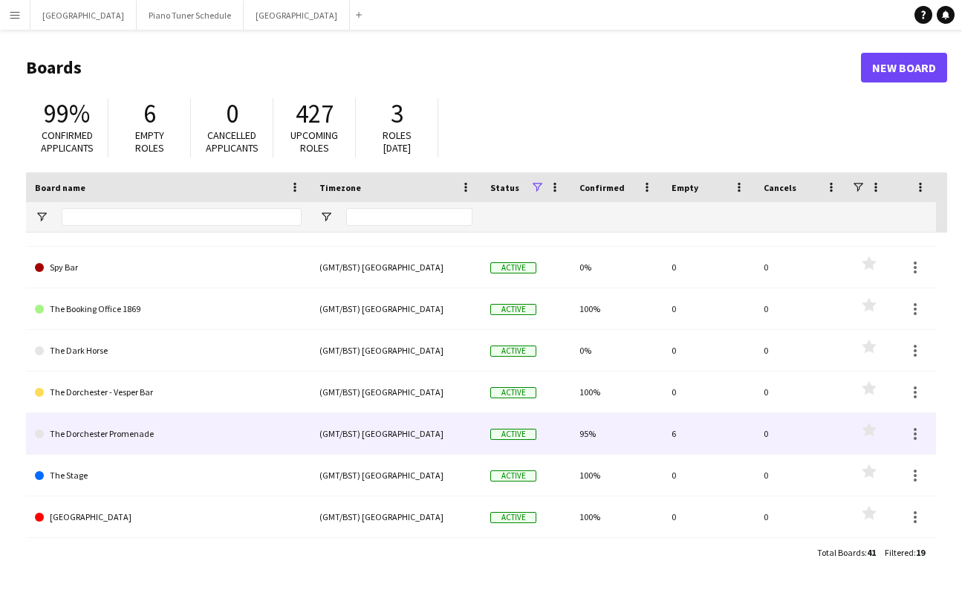
click at [243, 431] on link "The Dorchester Promenade" at bounding box center [168, 434] width 267 height 42
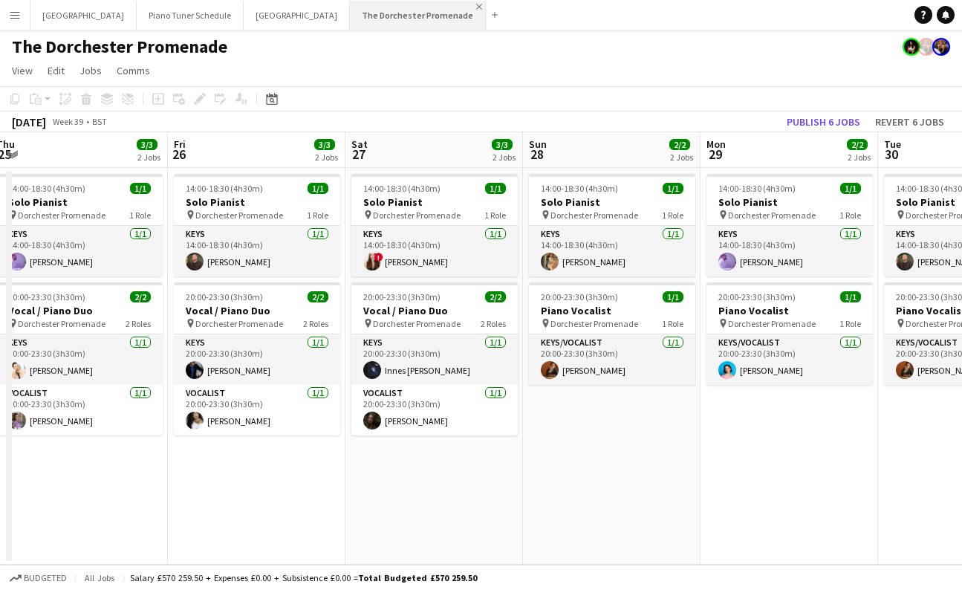
click at [476, 6] on app-icon "Close" at bounding box center [479, 7] width 6 height 6
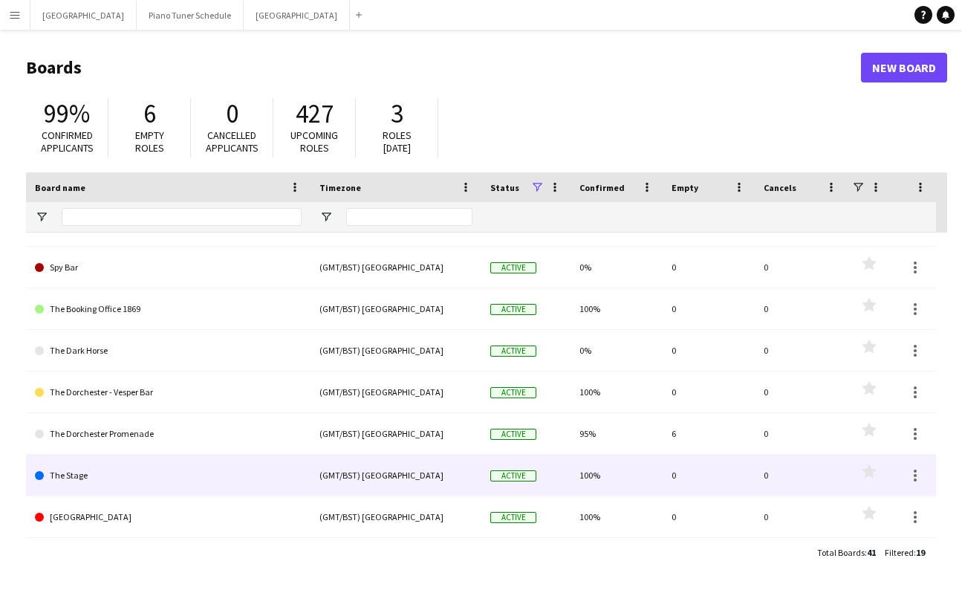
click at [219, 479] on link "The Stage" at bounding box center [168, 476] width 267 height 42
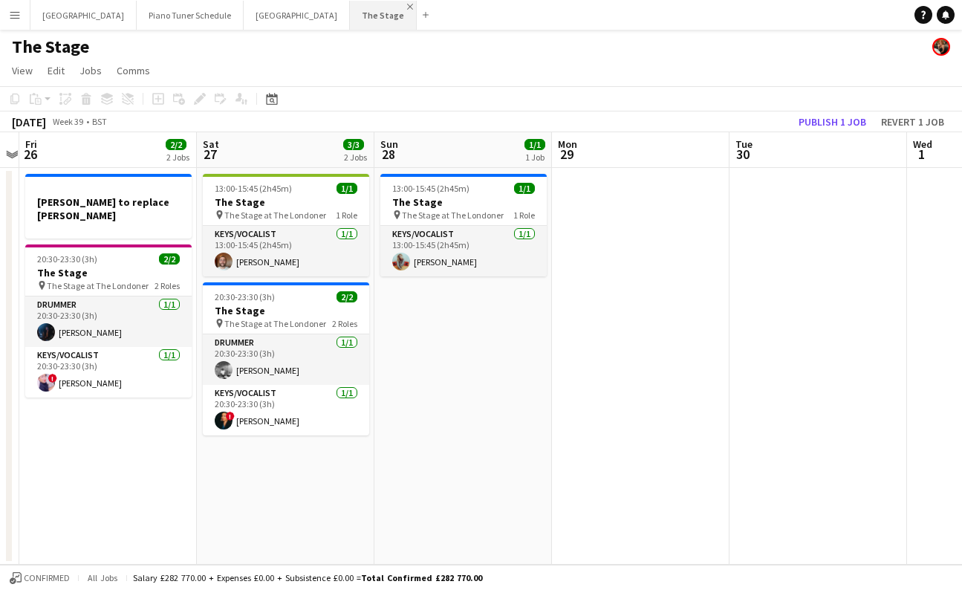
click at [407, 6] on app-icon "Close" at bounding box center [410, 7] width 6 height 6
